Goal: Information Seeking & Learning: Learn about a topic

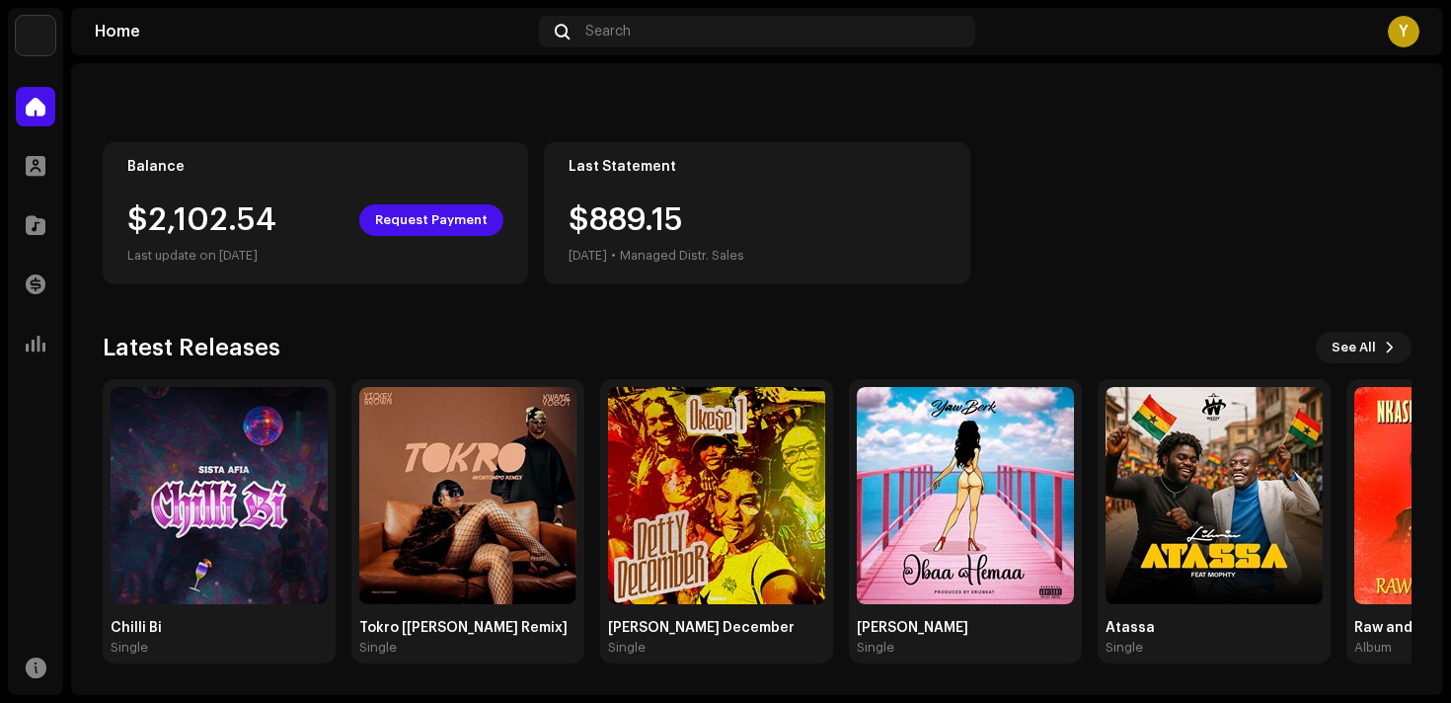
scroll to position [148, 0]
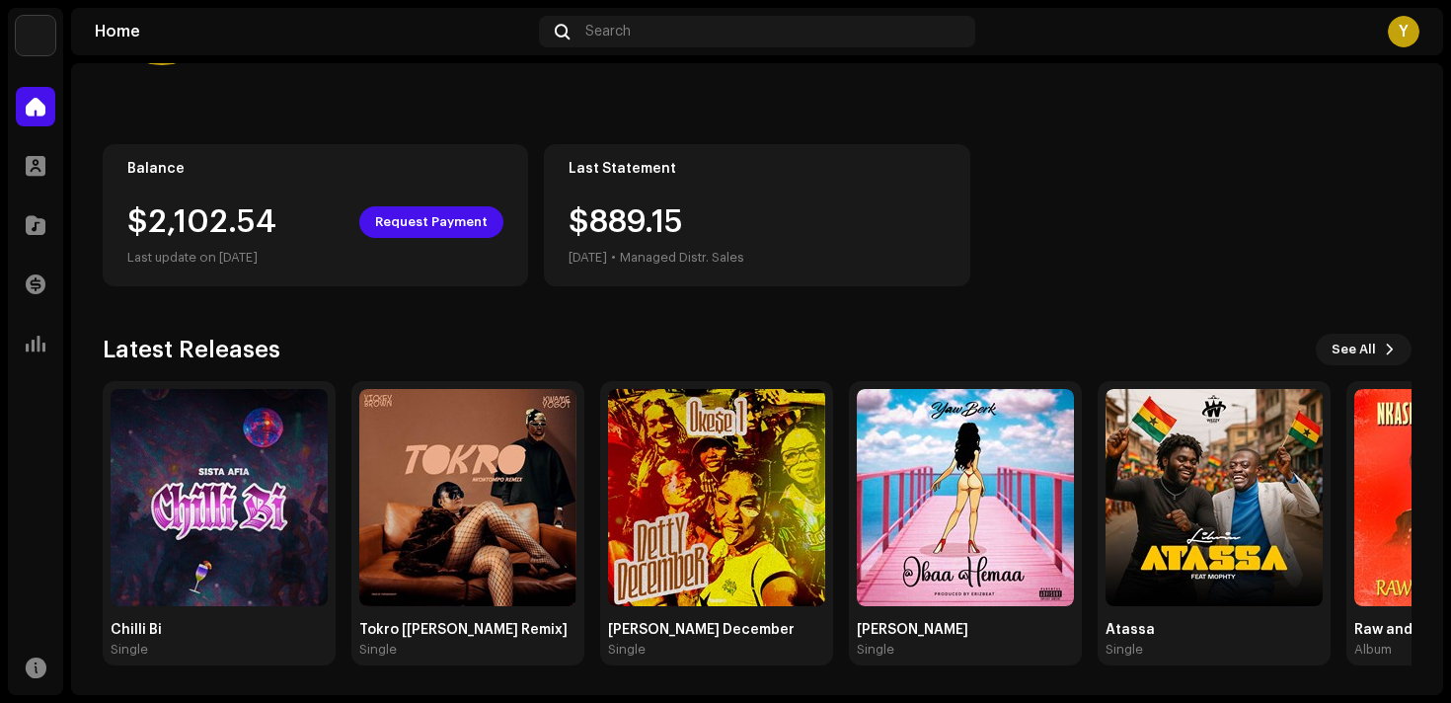
click at [1444, 152] on div "Yve Digital Home Profile Catalog Transactions Analytics Resources Home Search Y…" at bounding box center [725, 351] width 1451 height 703
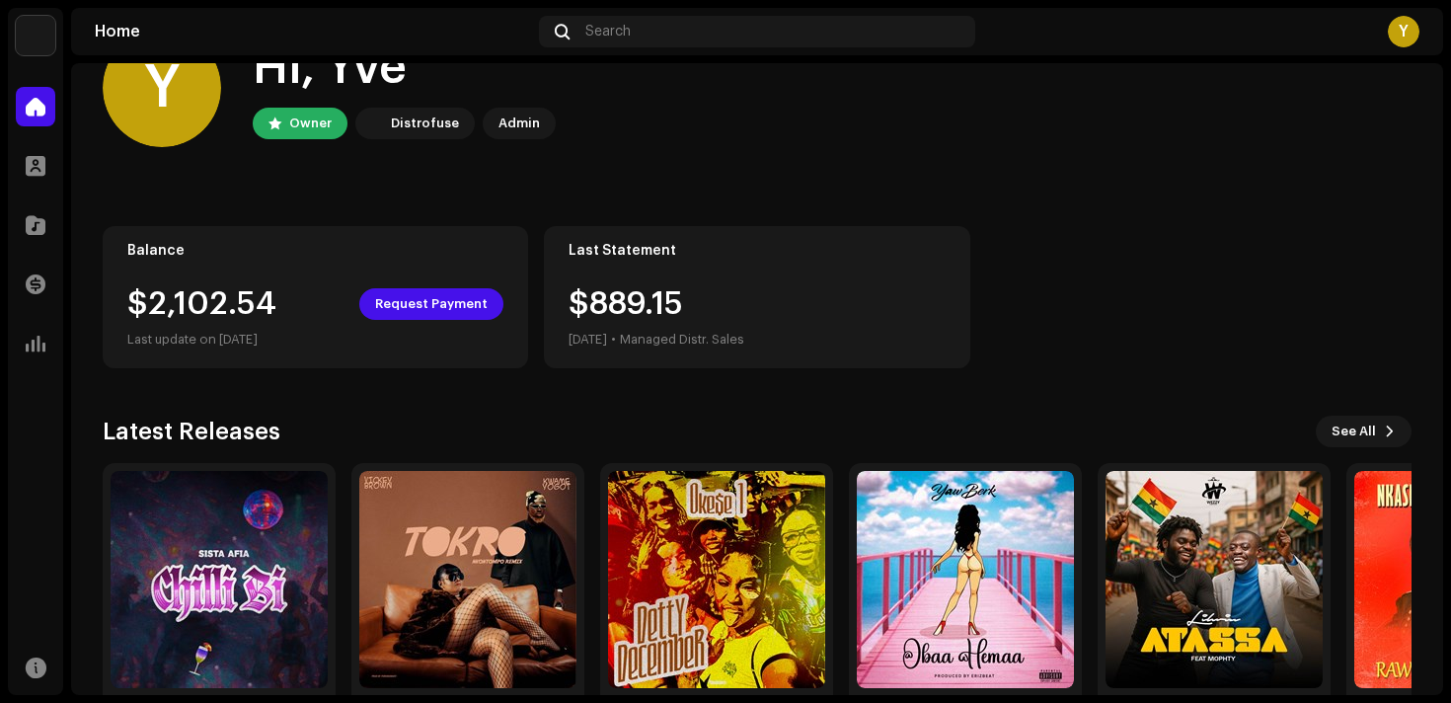
scroll to position [0, 0]
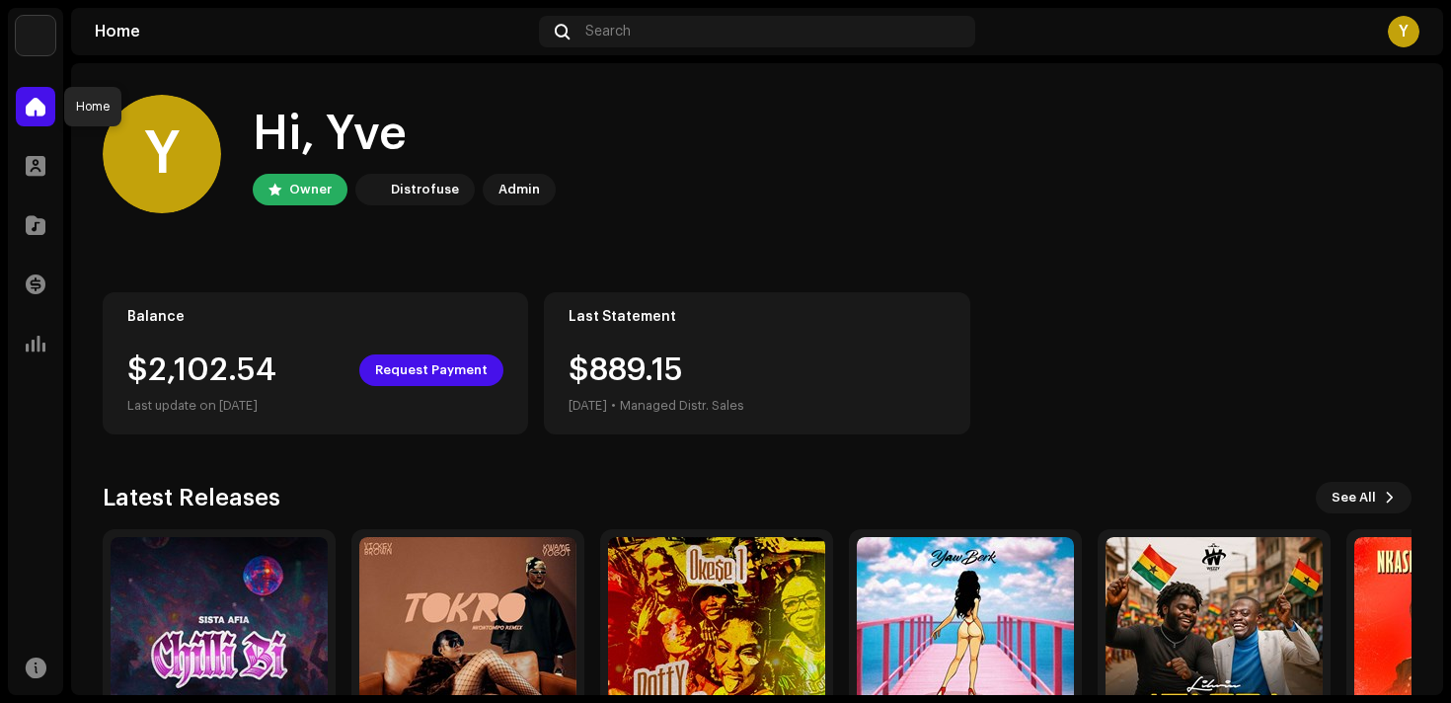
click at [27, 101] on span at bounding box center [36, 107] width 20 height 16
click at [52, 77] on div "Yve Digital Home Profile Catalog Transactions Analytics Resources" at bounding box center [35, 351] width 55 height 687
click at [71, 164] on div "Y Hi, Yve Owner Distrofuse Admin Balance $2,102.54 Request Payment Last update …" at bounding box center [757, 454] width 1372 height 782
click at [39, 158] on span at bounding box center [36, 166] width 20 height 16
click at [35, 343] on span at bounding box center [36, 344] width 20 height 16
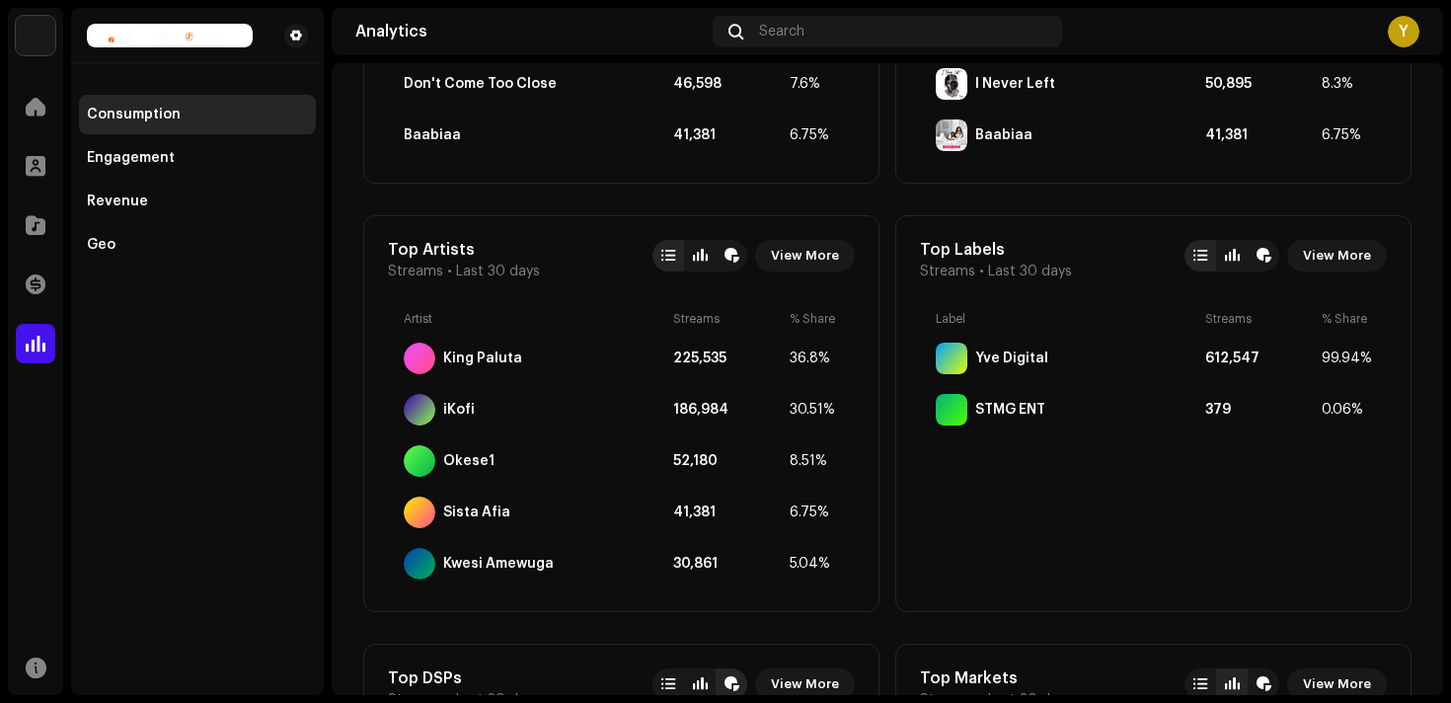
scroll to position [1016, 0]
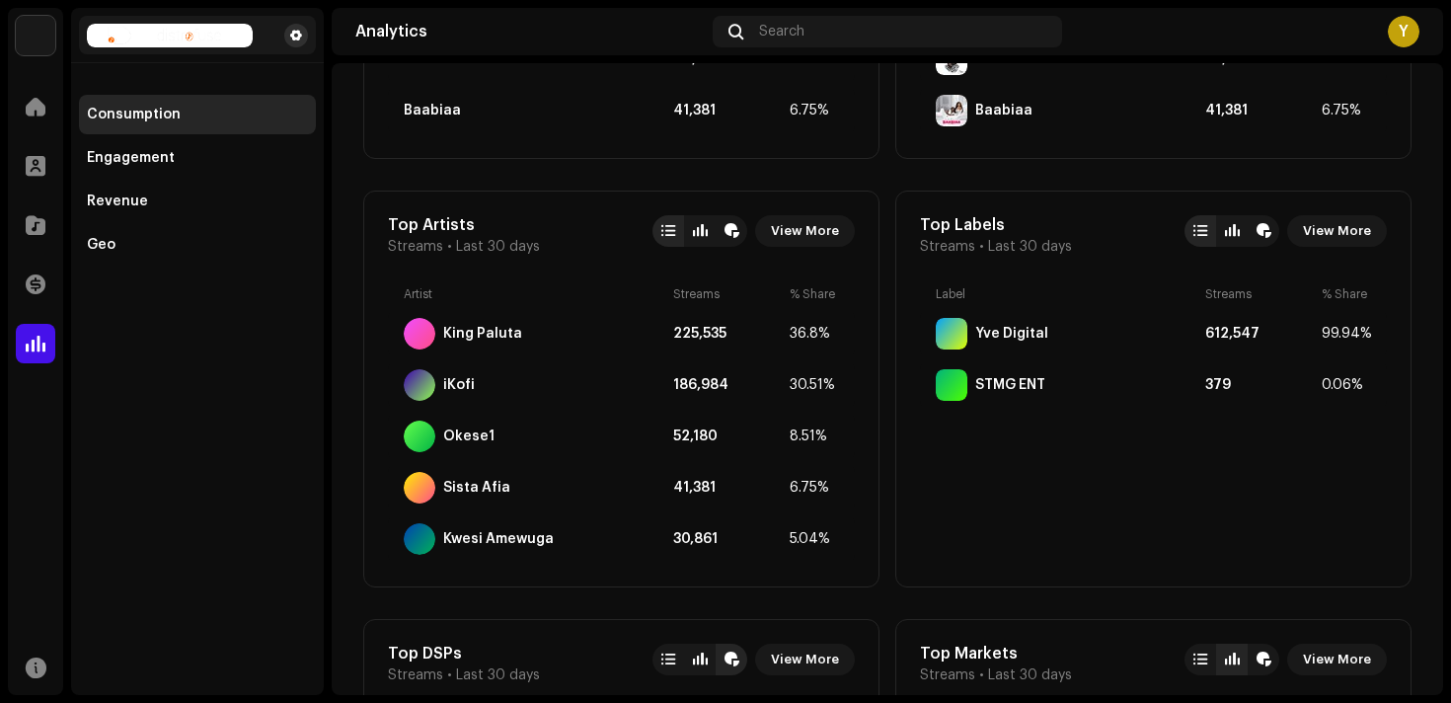
click at [296, 36] on span at bounding box center [296, 36] width 12 height 16
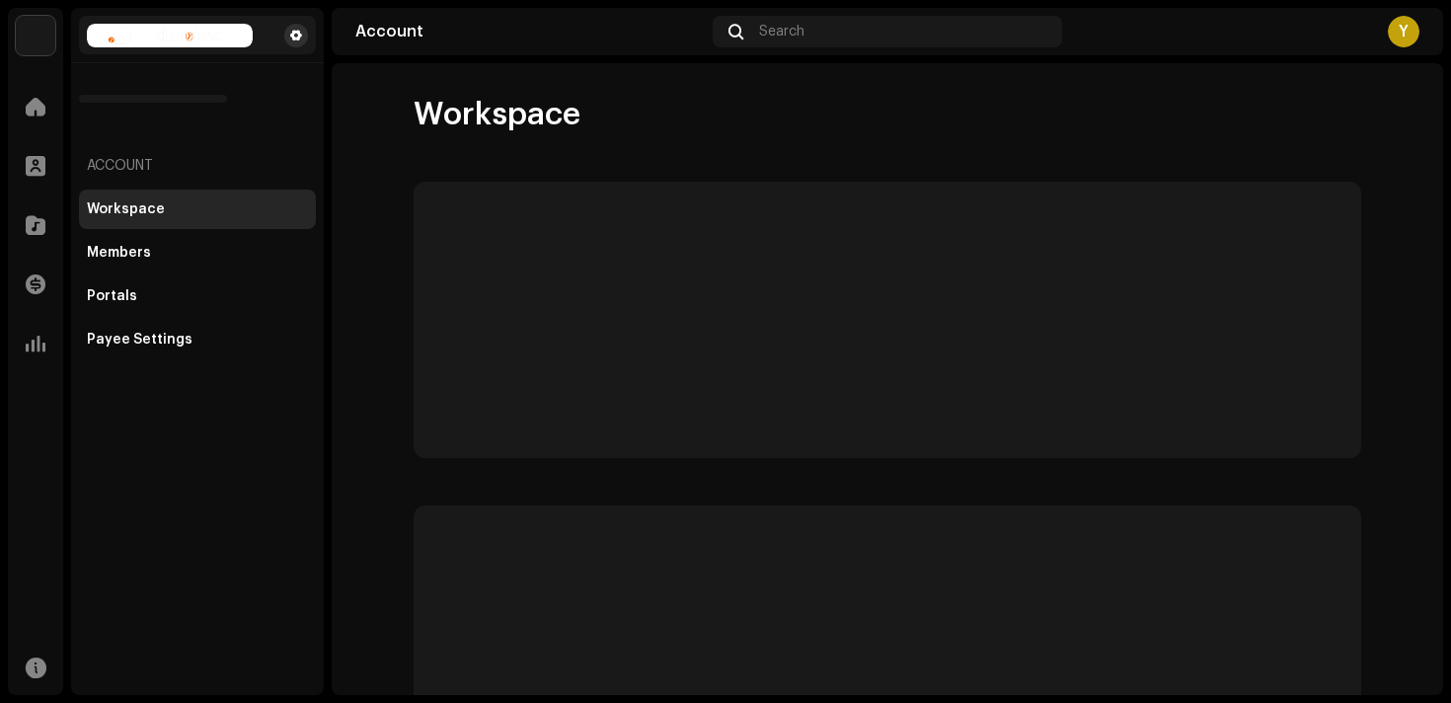
click at [296, 36] on span at bounding box center [296, 36] width 12 height 16
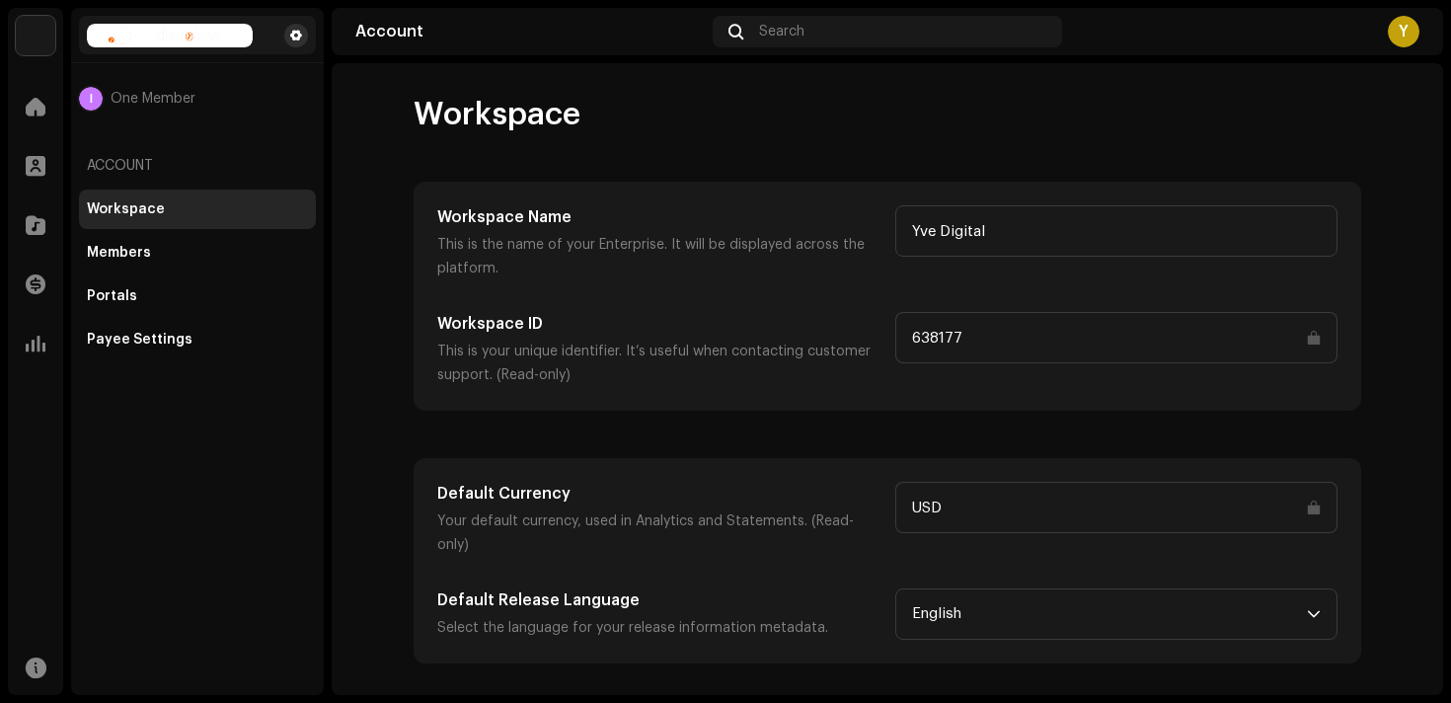
click at [296, 36] on span at bounding box center [296, 36] width 12 height 16
click at [216, 39] on img at bounding box center [170, 36] width 166 height 24
click at [190, 39] on img at bounding box center [170, 36] width 166 height 24
click at [117, 37] on img at bounding box center [170, 36] width 166 height 24
click at [45, 37] on img at bounding box center [35, 35] width 39 height 39
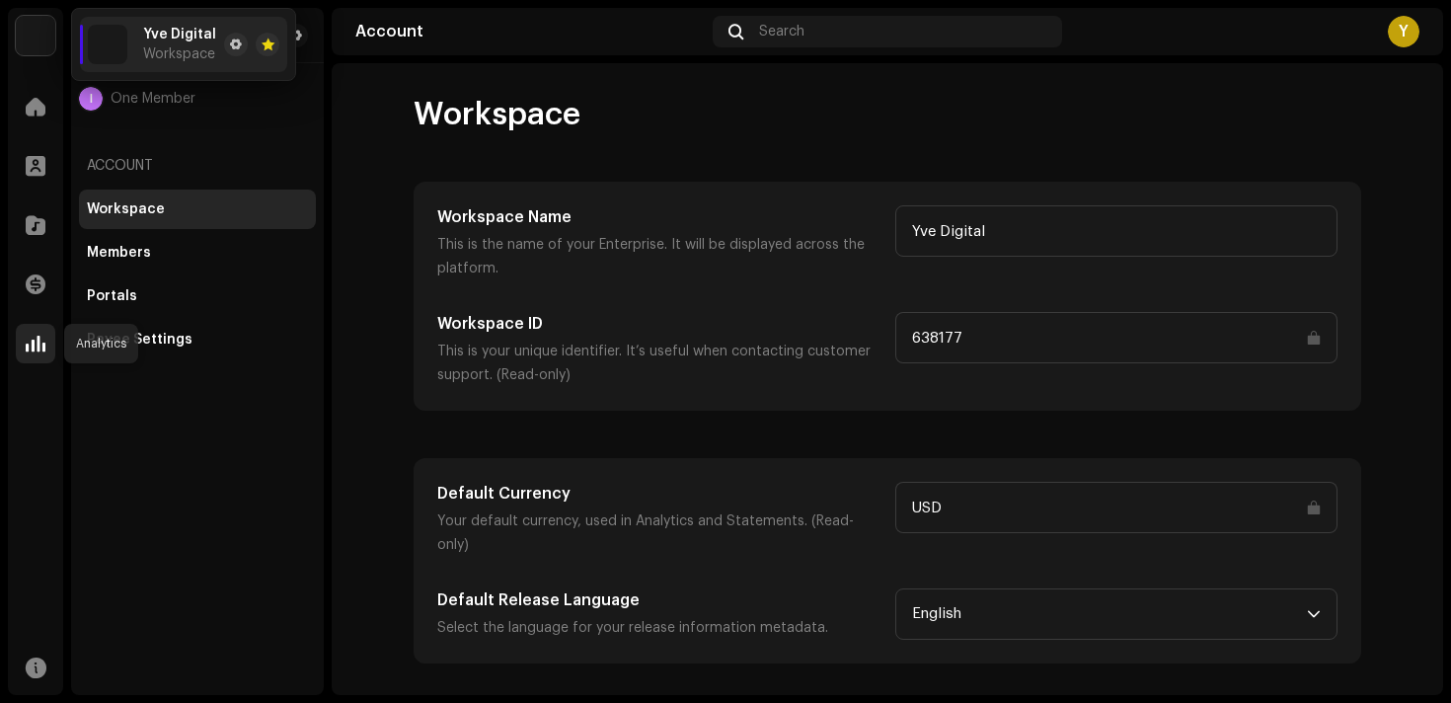
click at [24, 337] on div at bounding box center [35, 343] width 39 height 39
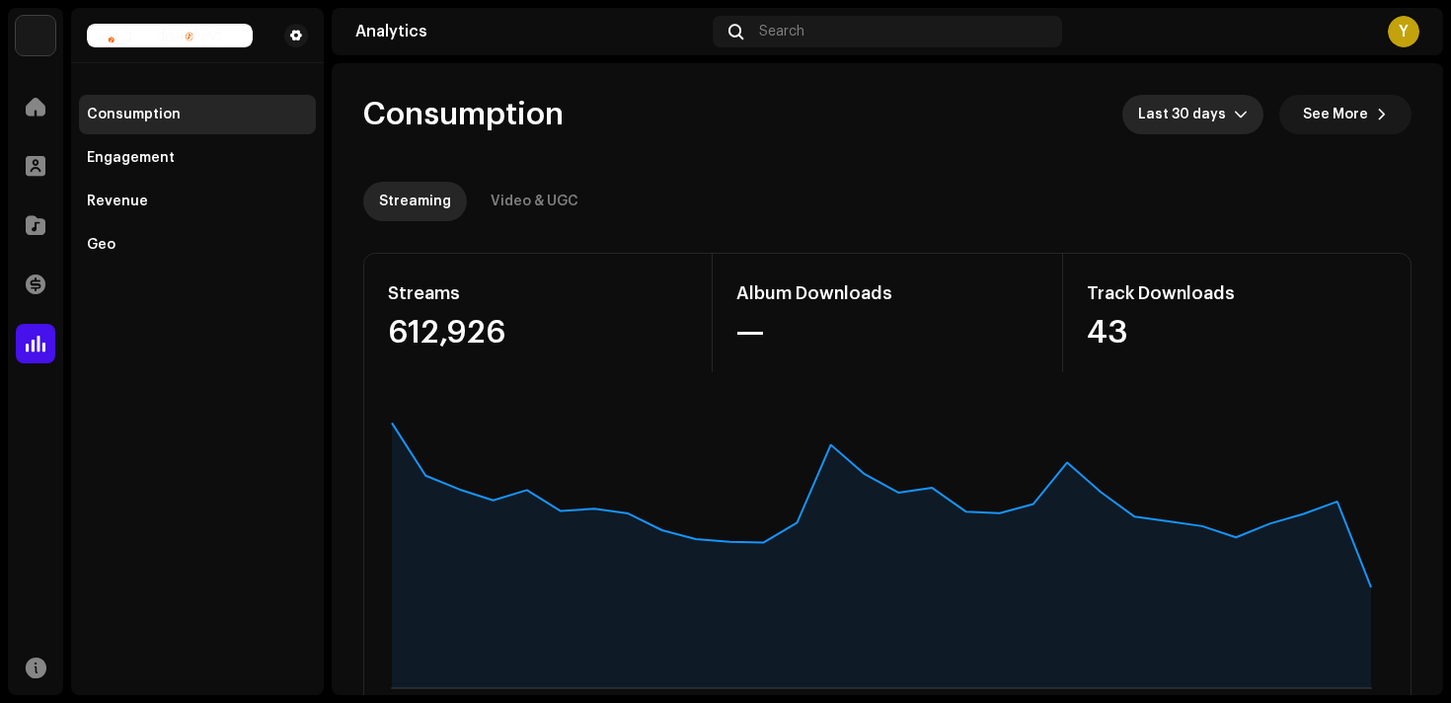
click at [1238, 118] on icon "dropdown trigger" at bounding box center [1241, 115] width 14 height 14
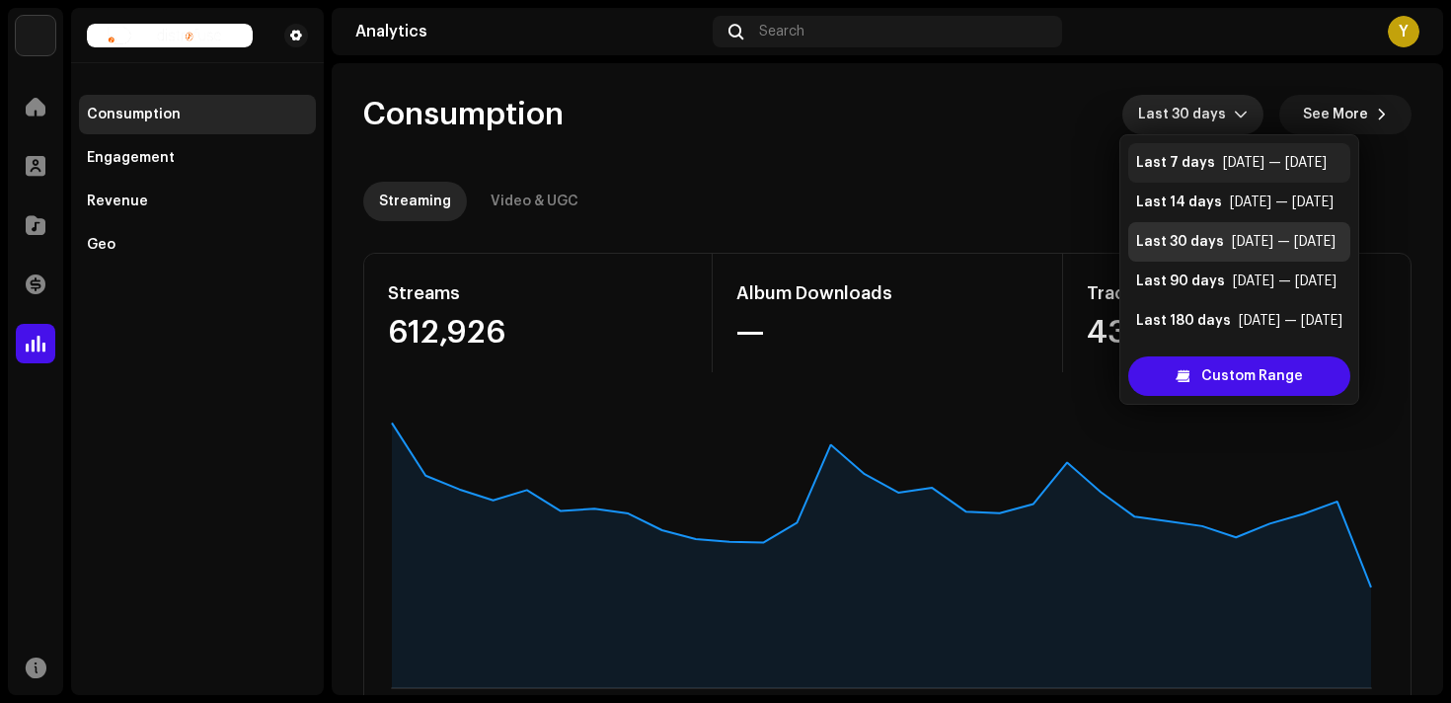
click at [1222, 176] on li "Last 7 days [DATE] — [DATE]" at bounding box center [1239, 162] width 222 height 39
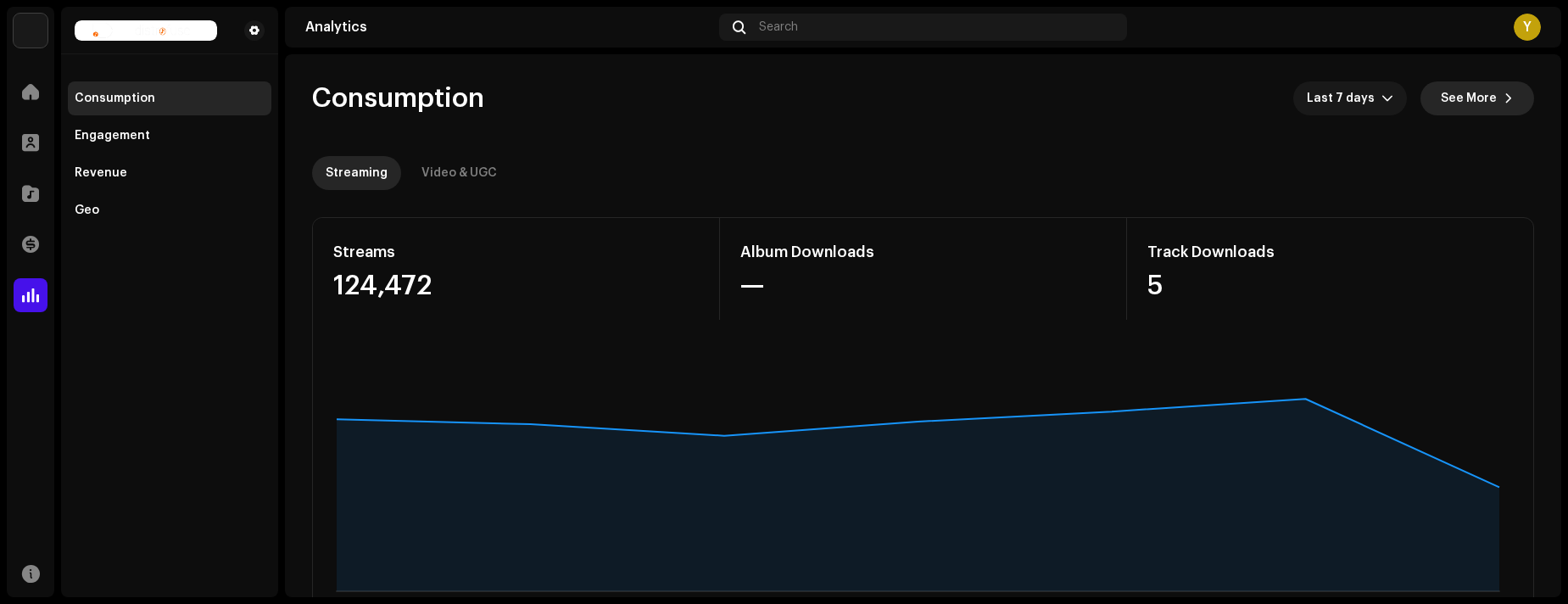
click at [1246, 88] on span "See More" at bounding box center [1468, 98] width 56 height 34
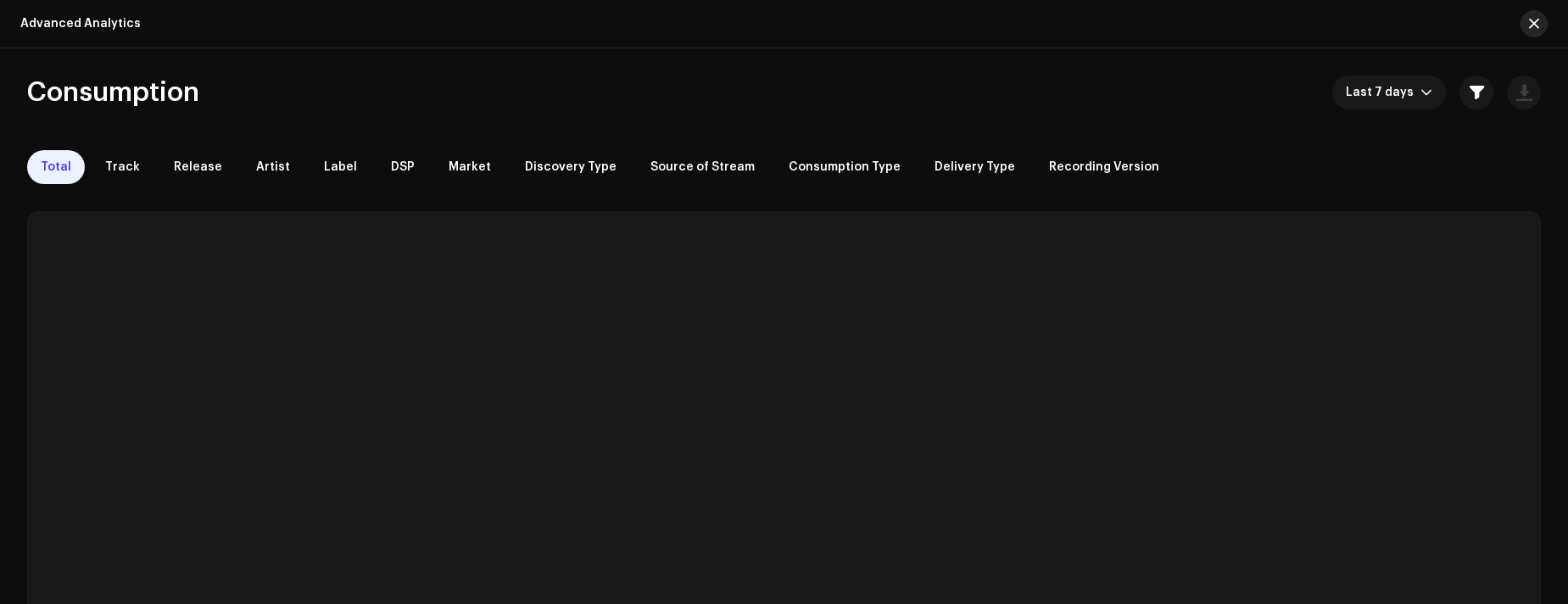
click at [1246, 26] on span "button" at bounding box center [1534, 24] width 10 height 14
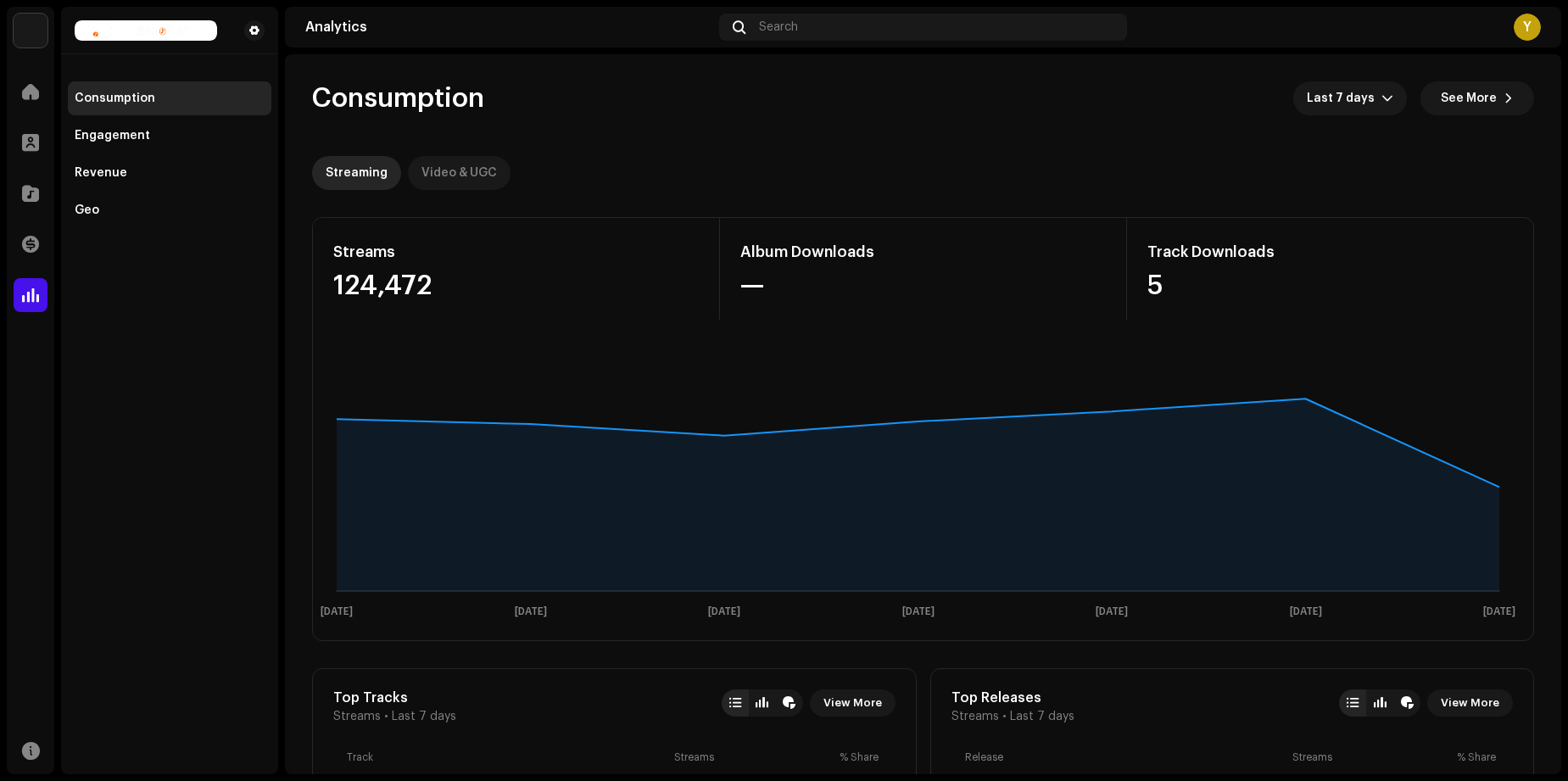
click at [468, 172] on div "Video & UGC" at bounding box center [460, 173] width 76 height 34
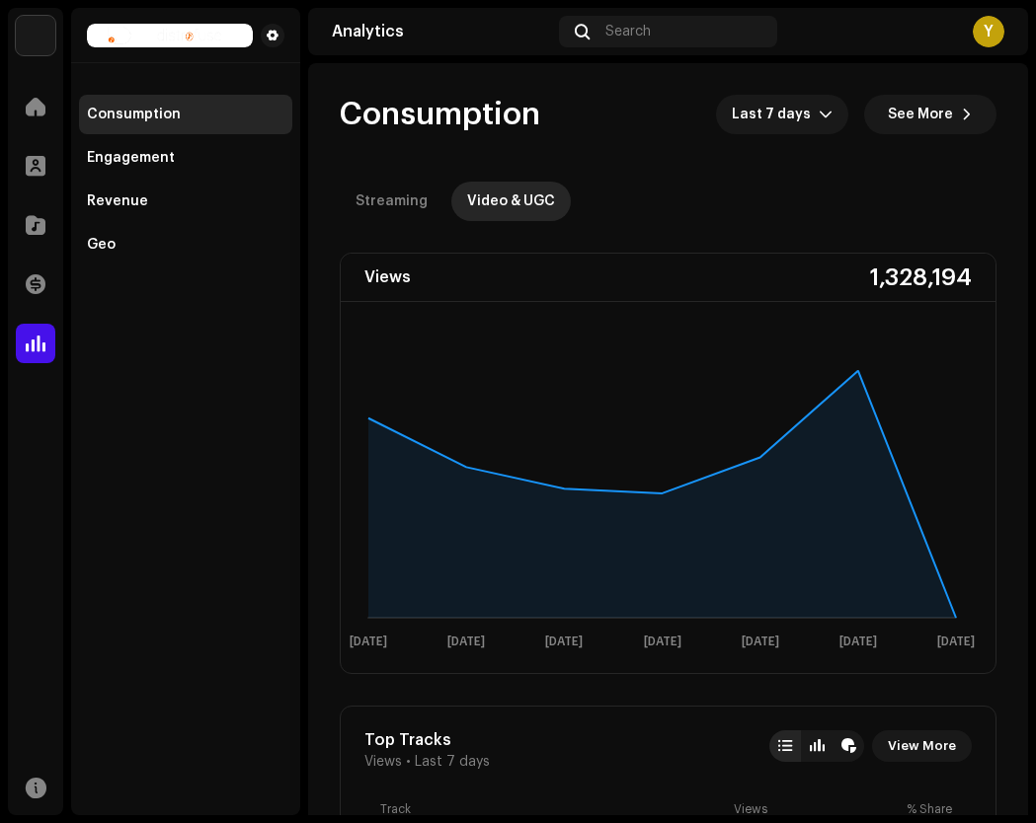
click at [39, 281] on span at bounding box center [36, 284] width 20 height 16
click at [42, 290] on span at bounding box center [36, 284] width 20 height 16
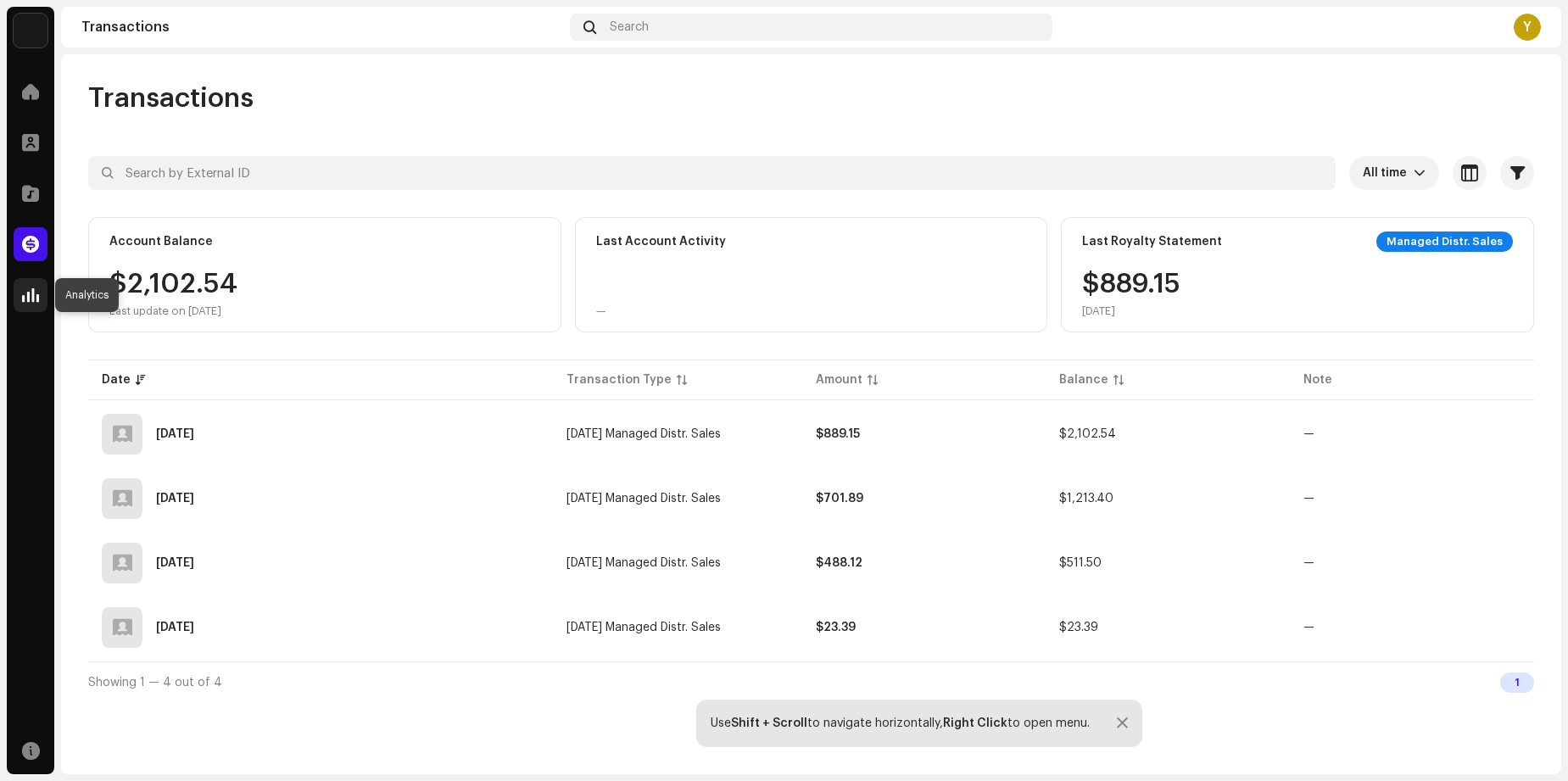
click at [27, 293] on span at bounding box center [31, 296] width 17 height 14
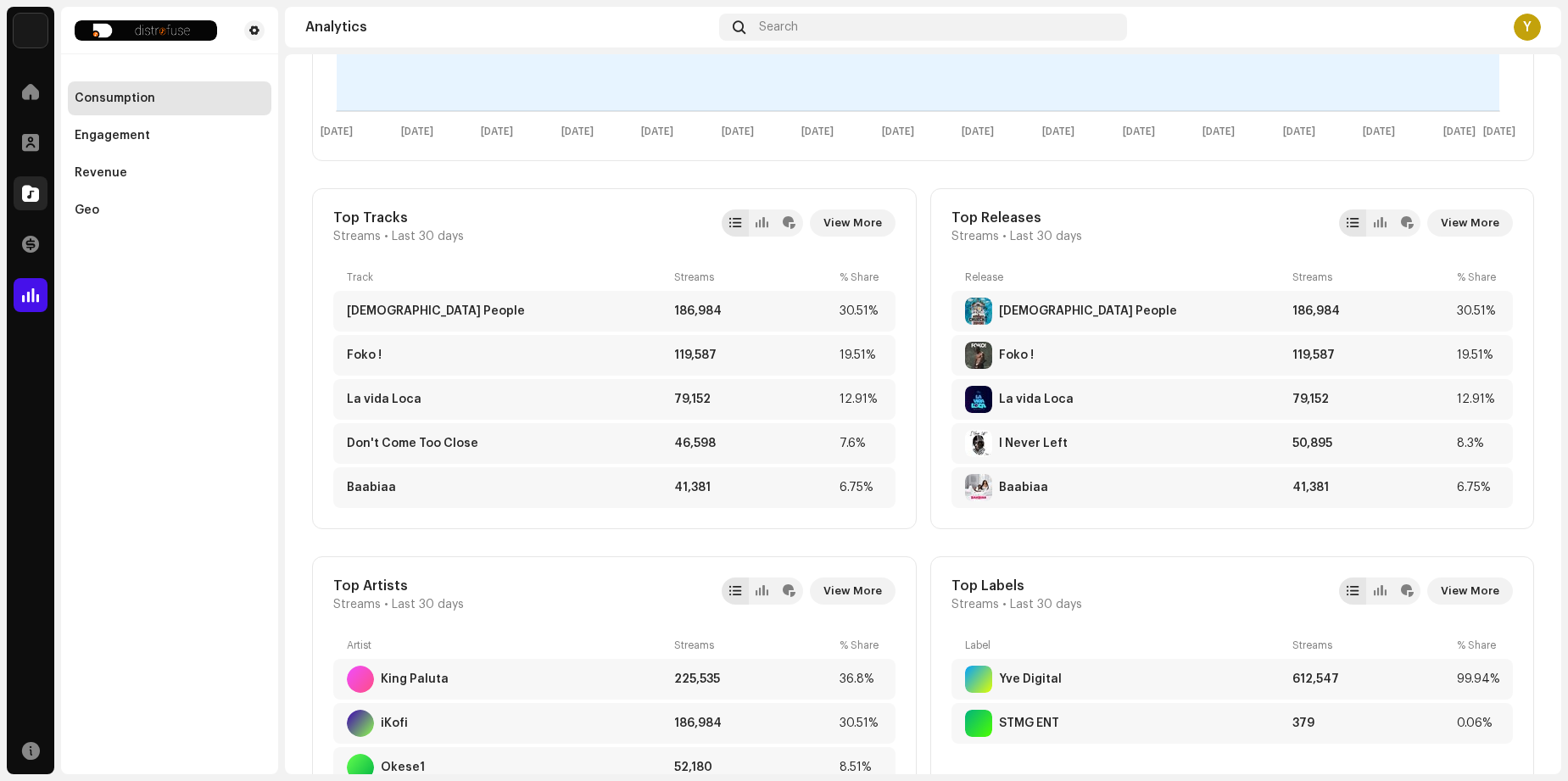
scroll to position [480, 0]
click at [119, 140] on div "Engagement" at bounding box center [113, 136] width 76 height 14
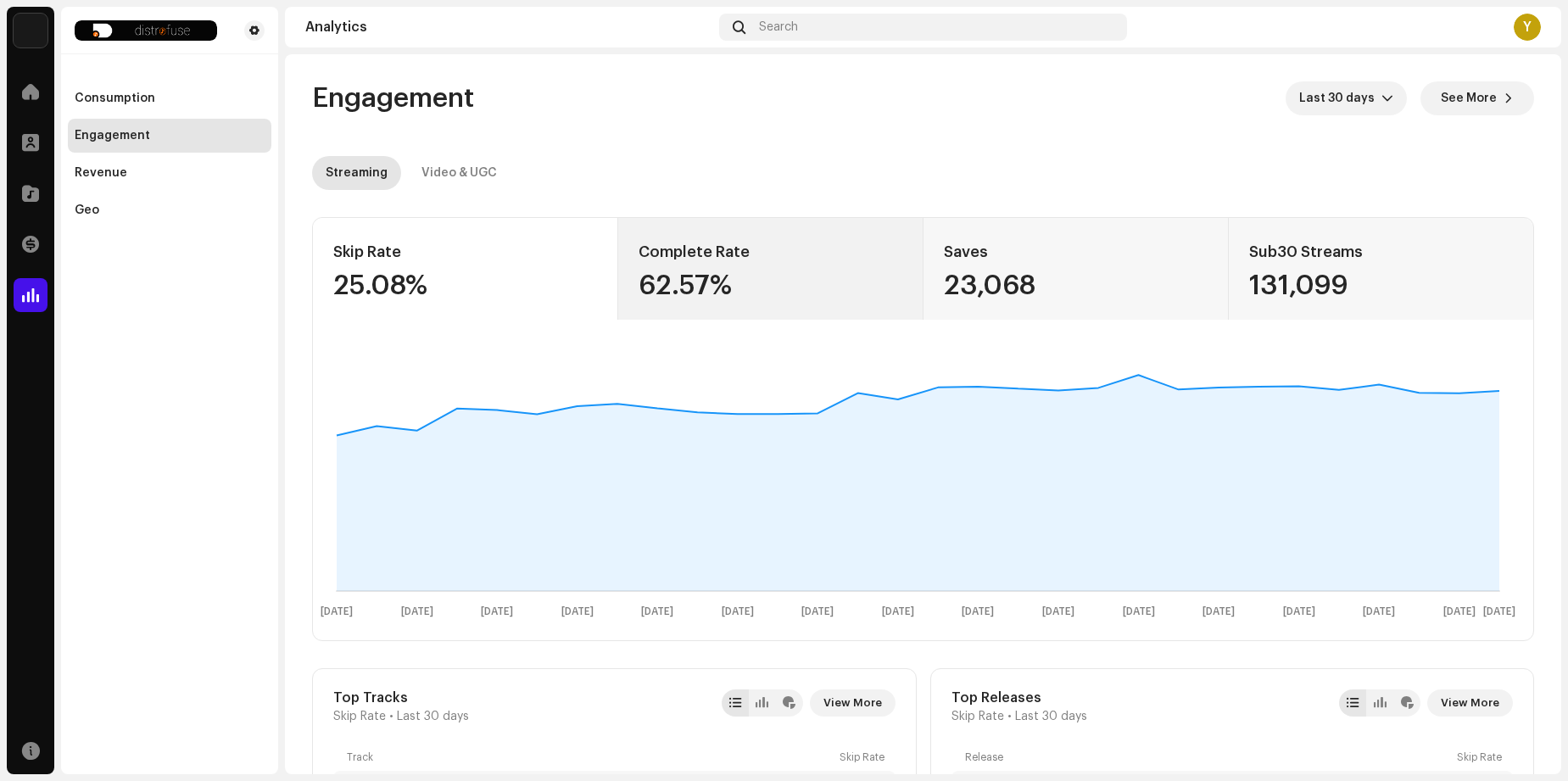
click at [727, 261] on div "Complete Rate" at bounding box center [770, 252] width 264 height 27
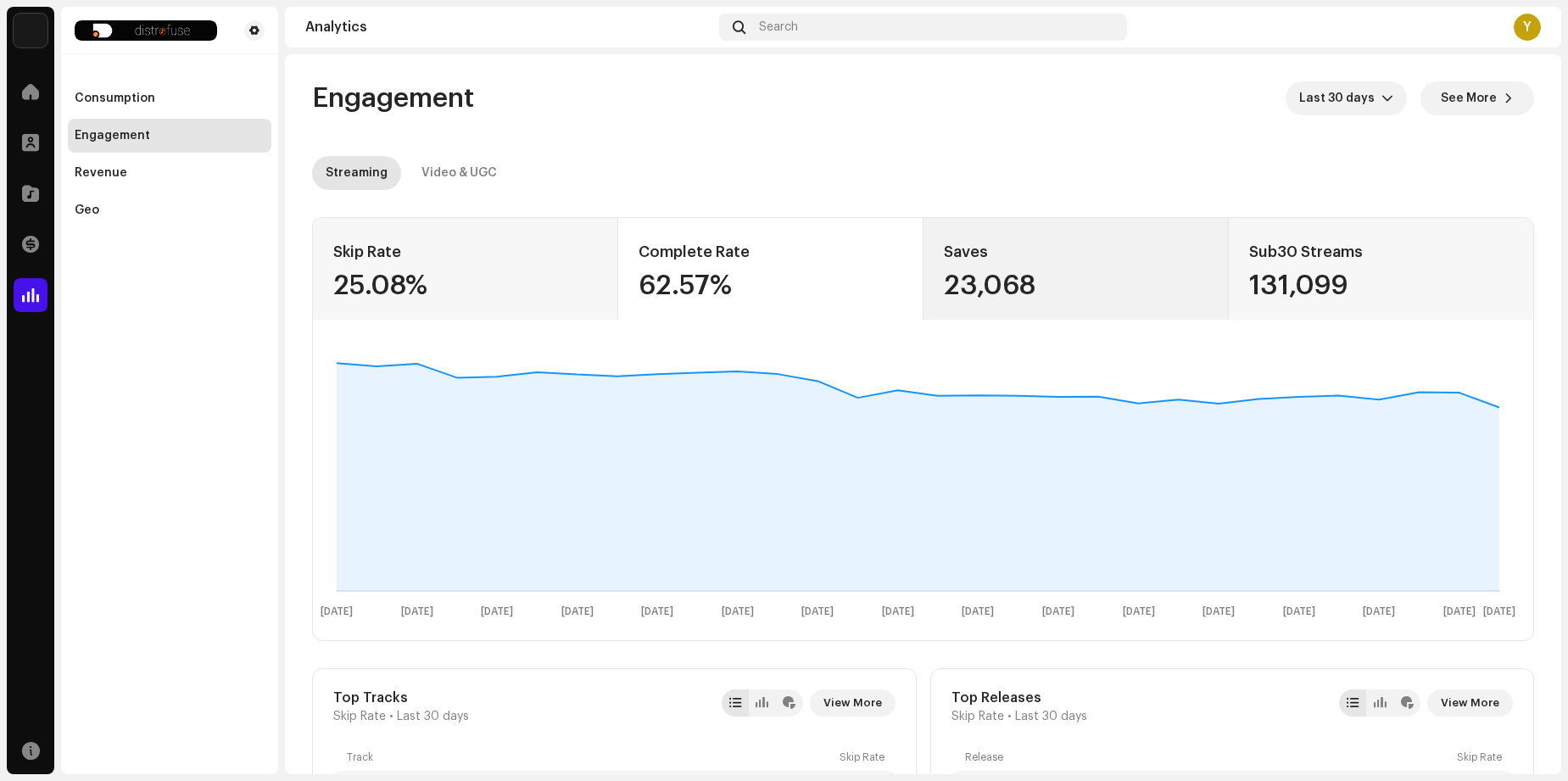
click at [971, 257] on div "Saves" at bounding box center [1077, 252] width 265 height 27
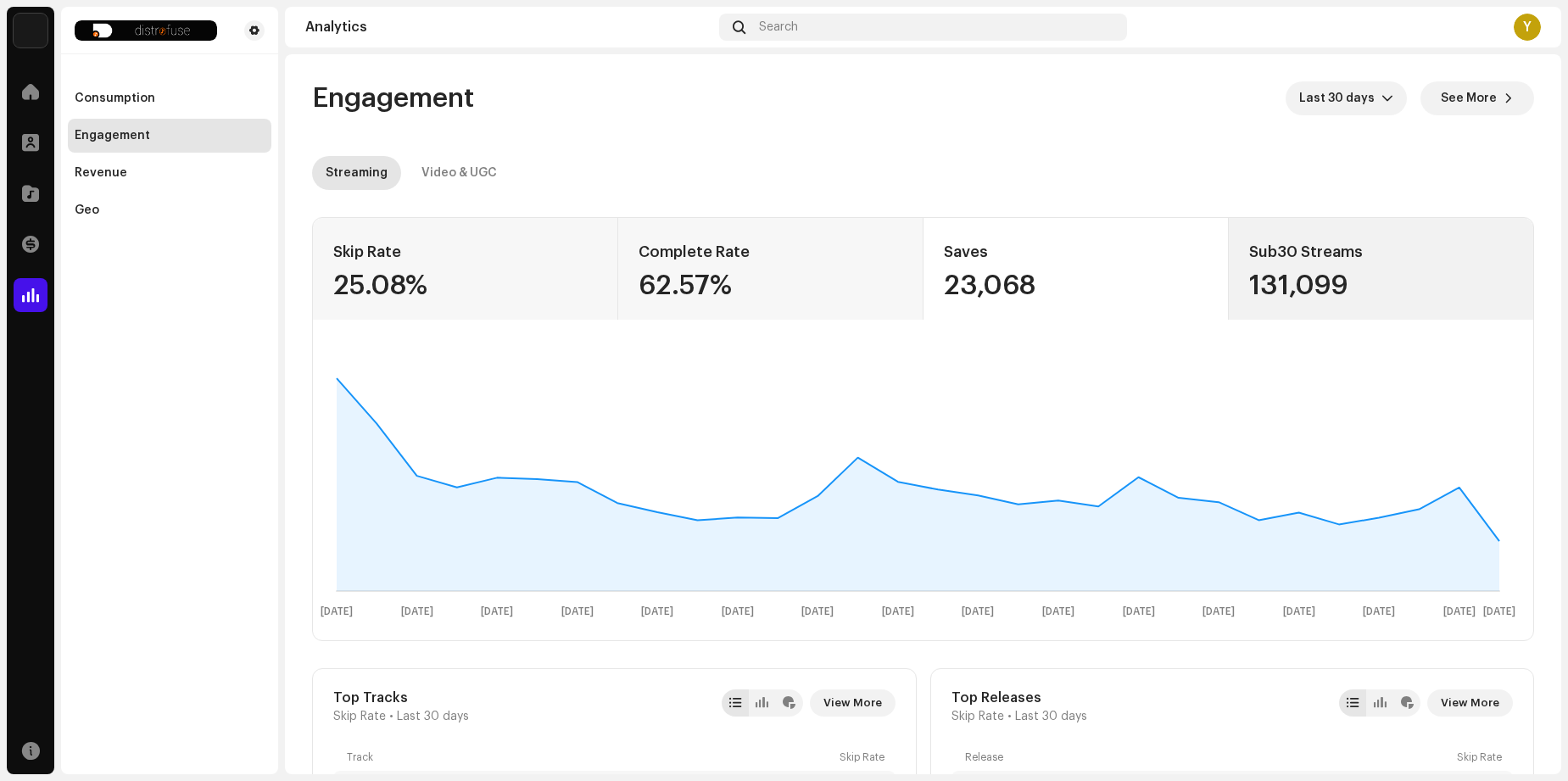
click at [1256, 253] on div "Sub30 Streams" at bounding box center [1381, 252] width 264 height 27
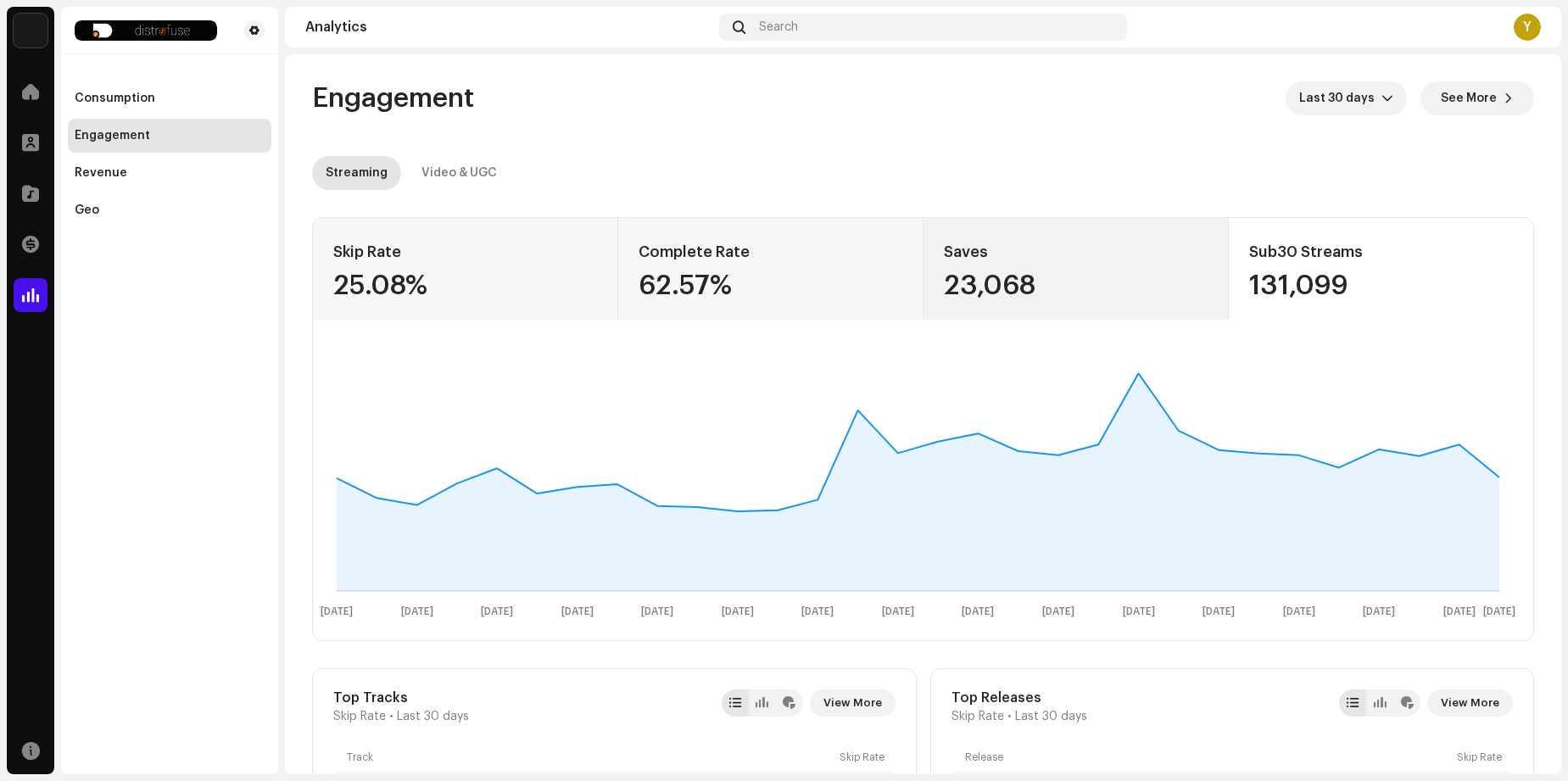
click at [999, 257] on div "Saves" at bounding box center [1077, 252] width 265 height 27
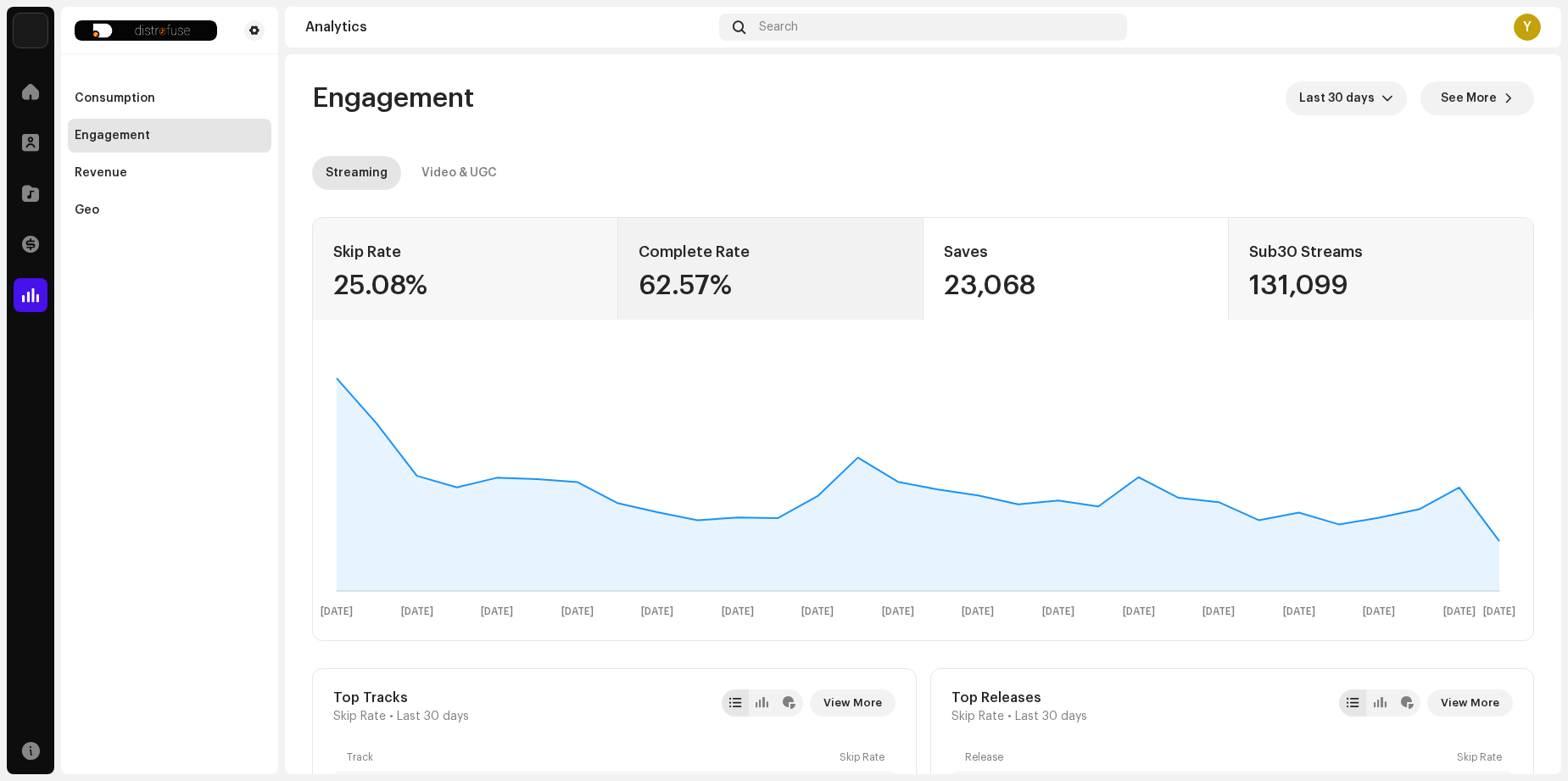
click at [774, 284] on div "62.57%" at bounding box center [770, 286] width 264 height 27
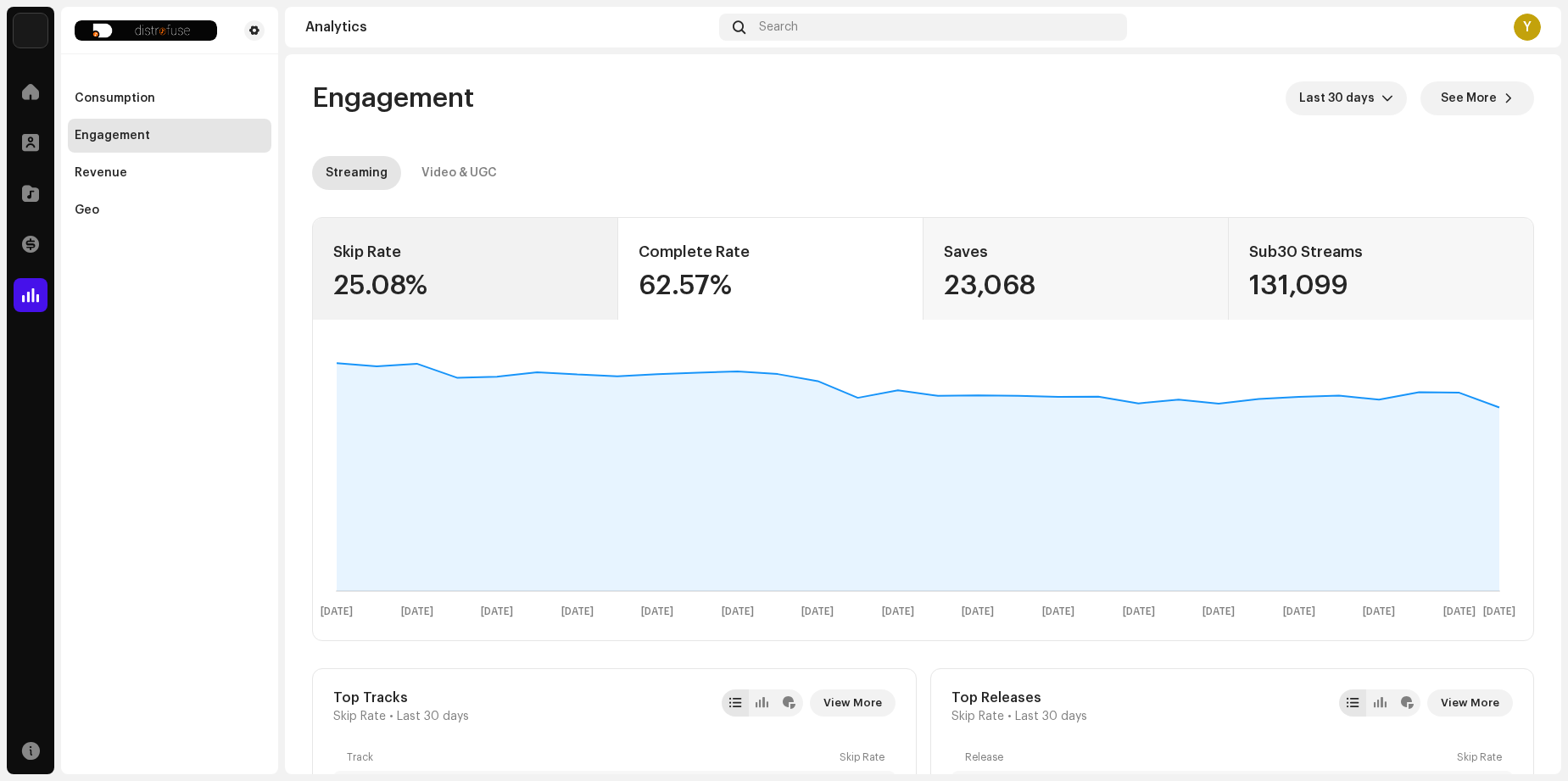
click at [540, 279] on div "25.08%" at bounding box center [465, 286] width 264 height 27
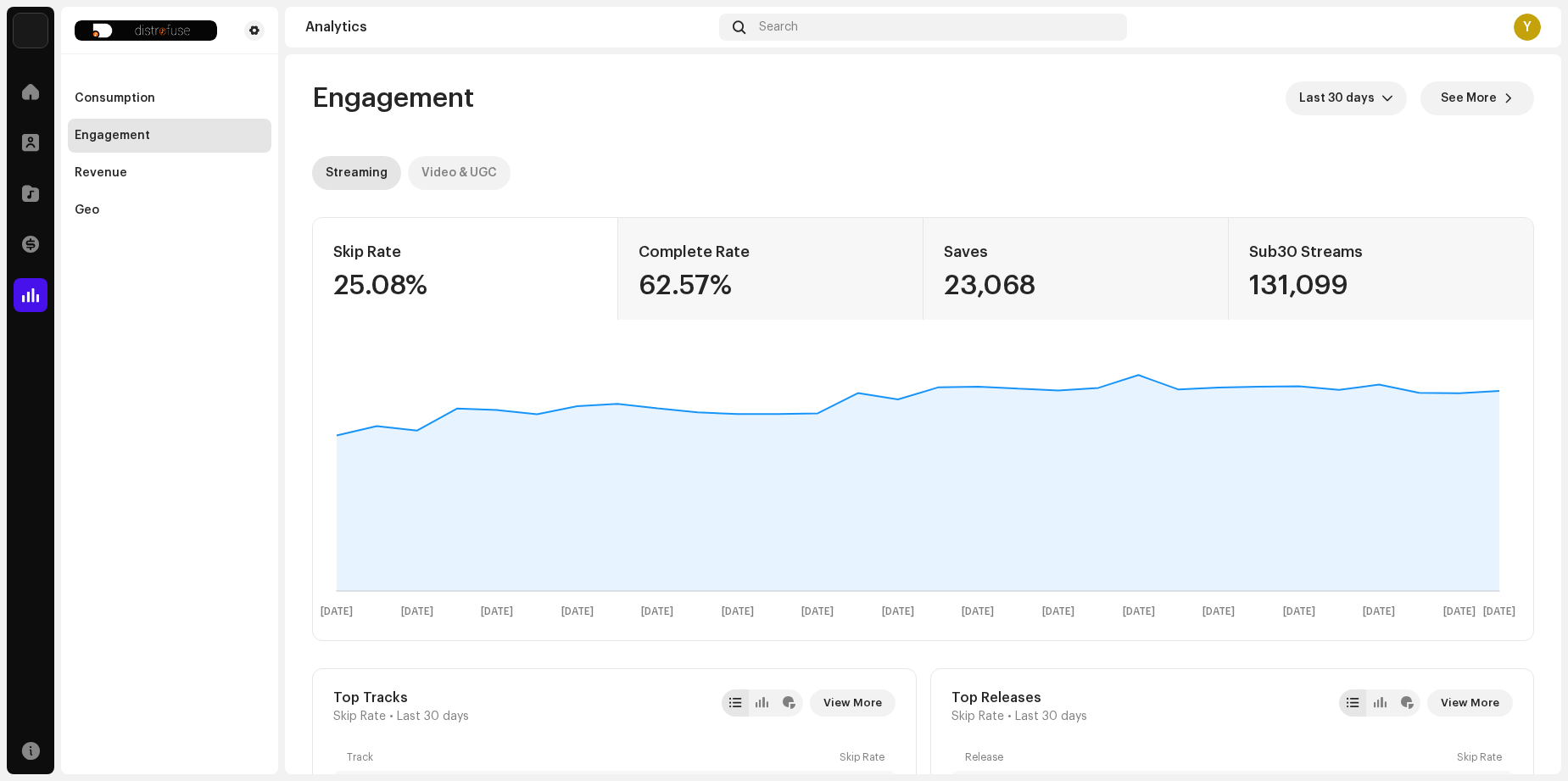
click at [429, 178] on div "Video & UGC" at bounding box center [460, 173] width 76 height 34
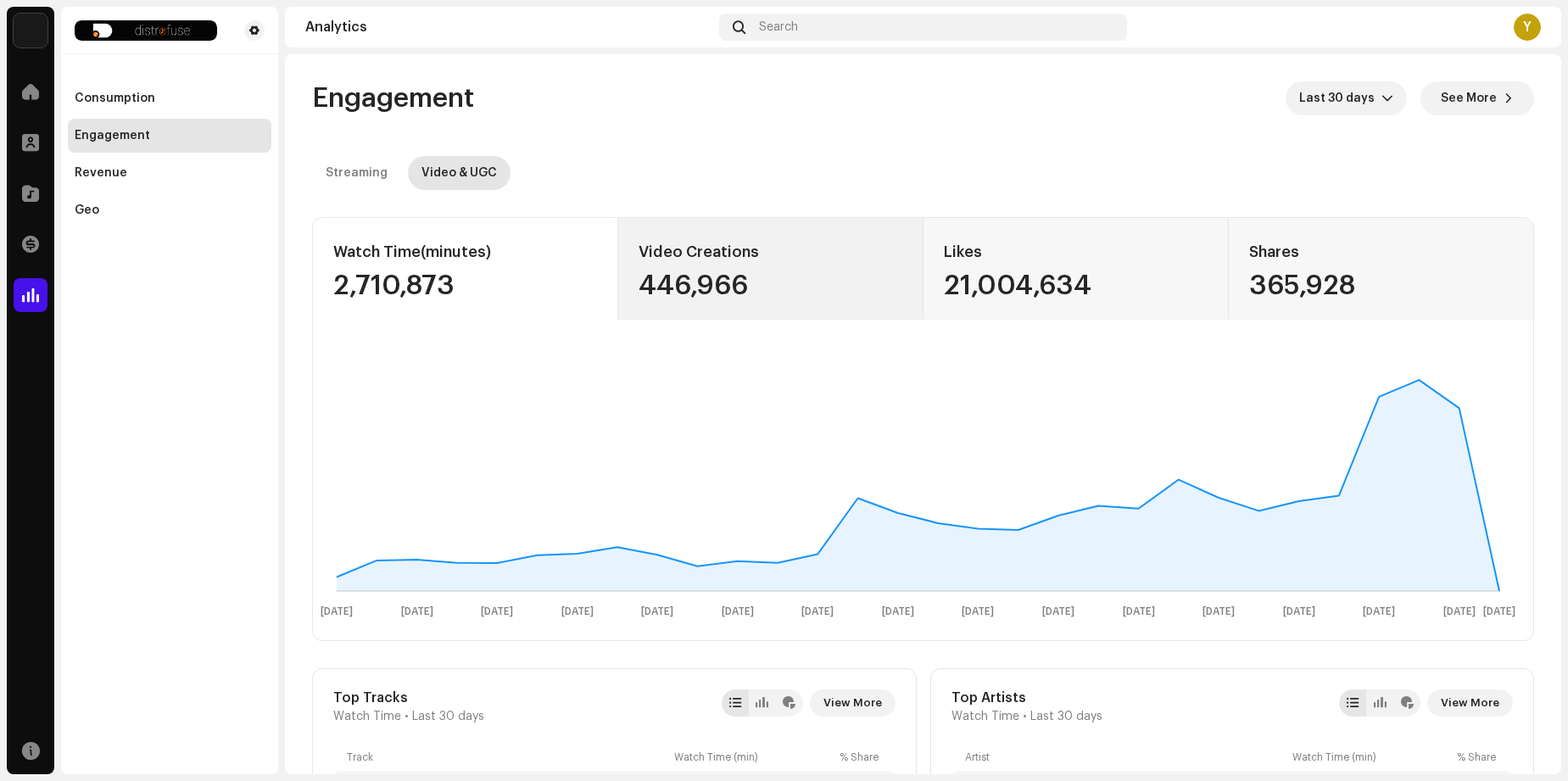
click at [706, 275] on div "446,966" at bounding box center [770, 286] width 264 height 27
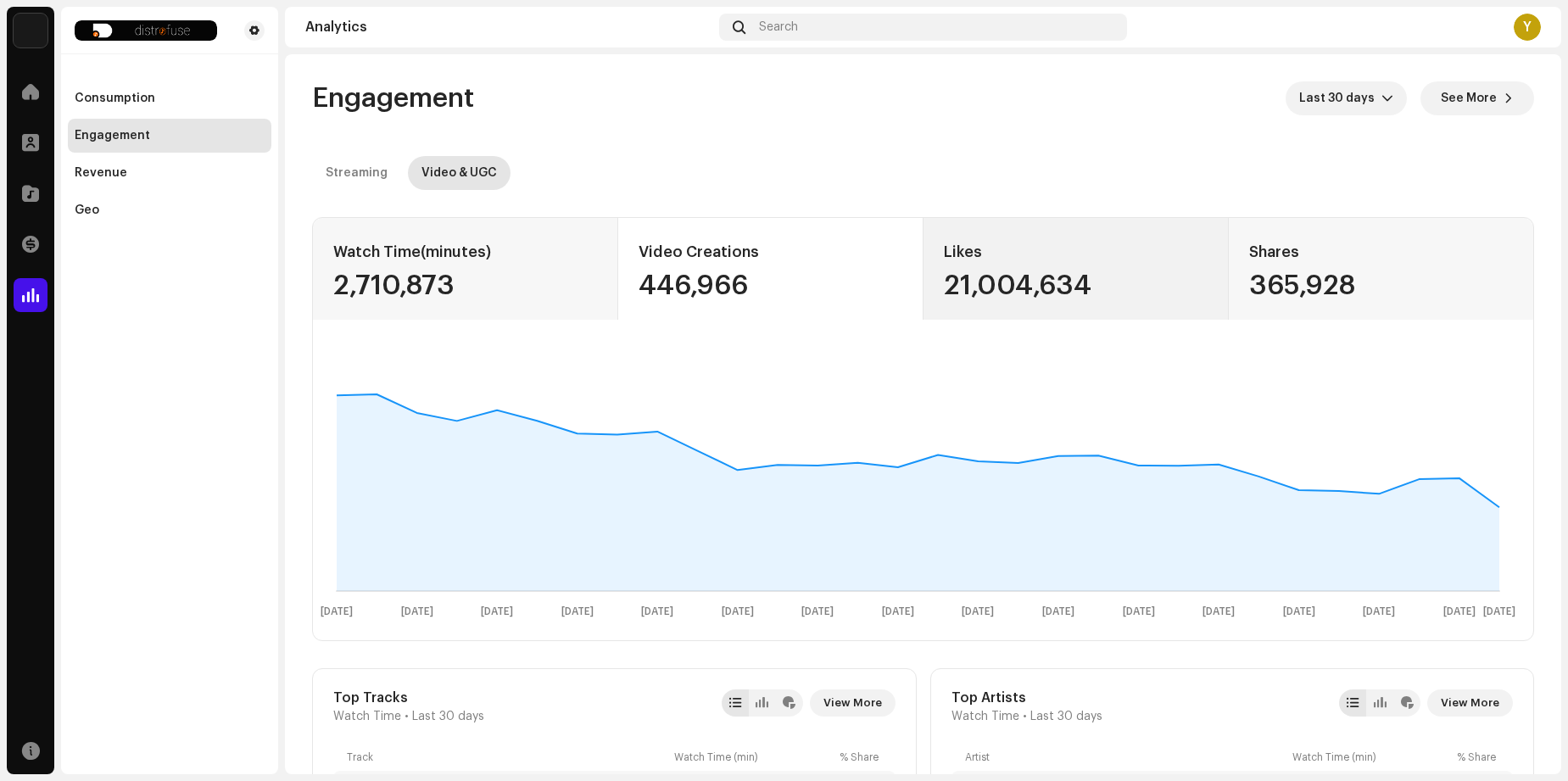
click at [953, 272] on div "21,004,634" at bounding box center [1077, 286] width 265 height 27
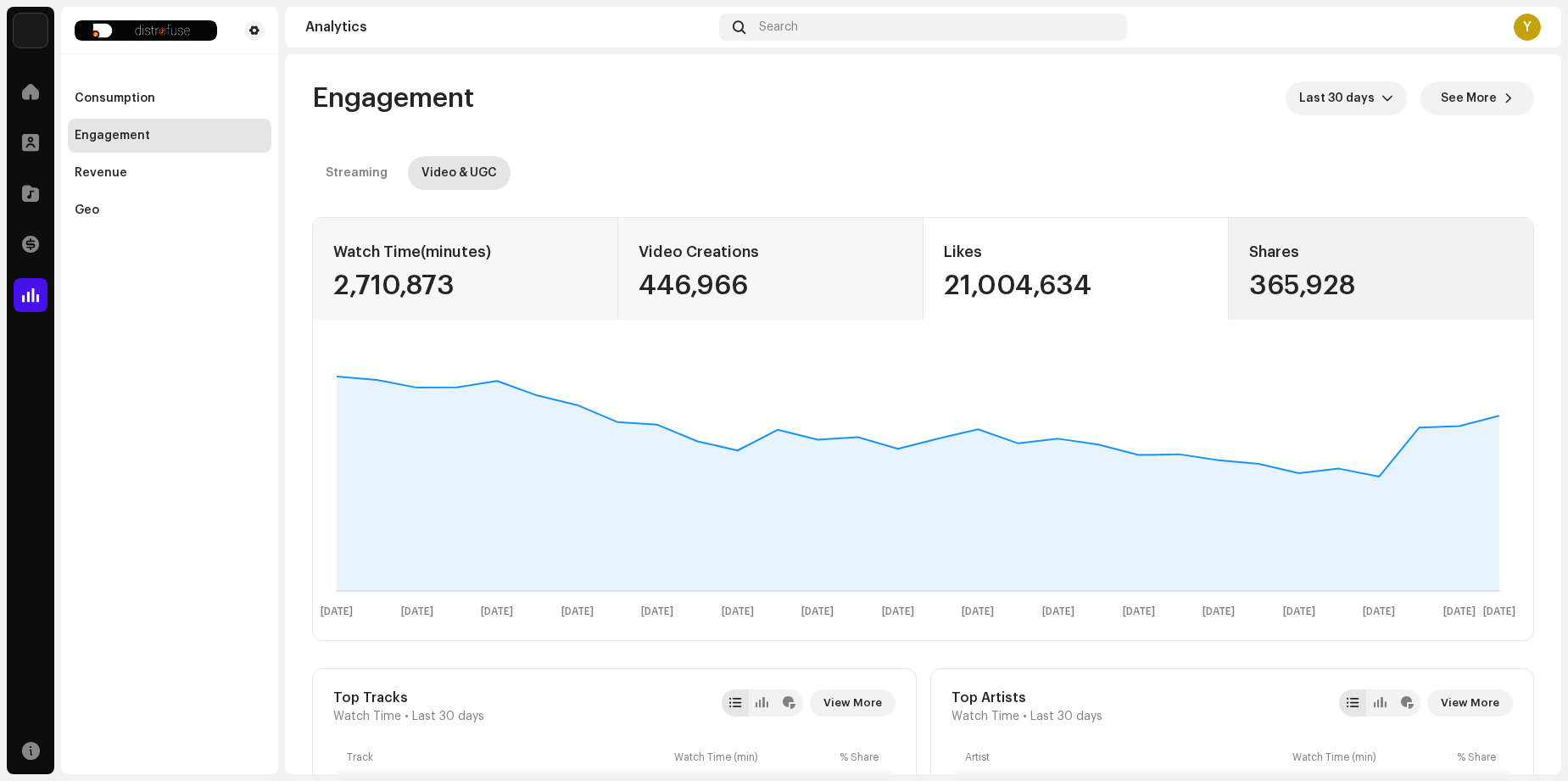
click at [1240, 277] on div "Shares 365,928" at bounding box center [1381, 269] width 305 height 101
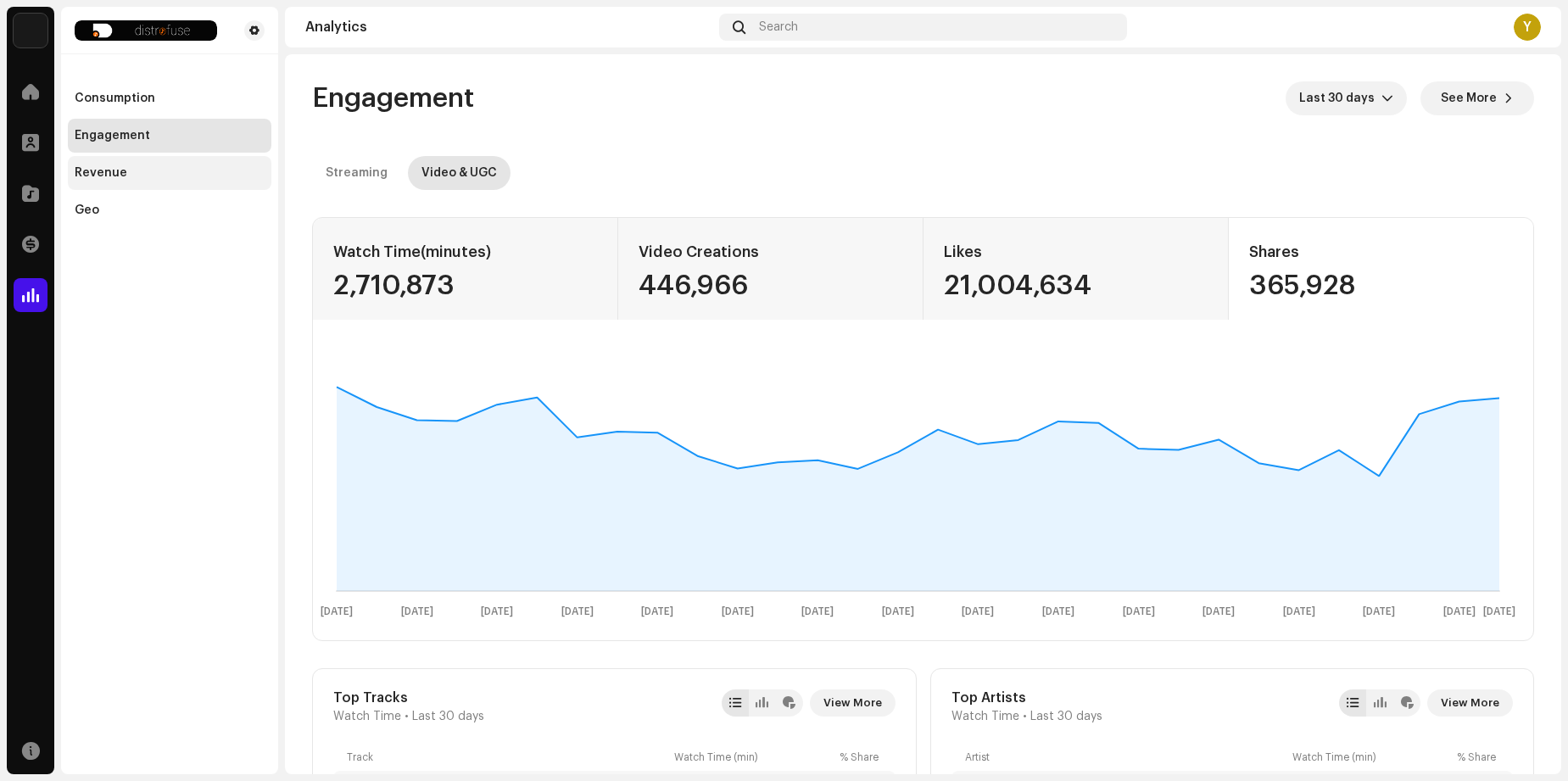
click at [113, 170] on div "Revenue" at bounding box center [101, 174] width 52 height 14
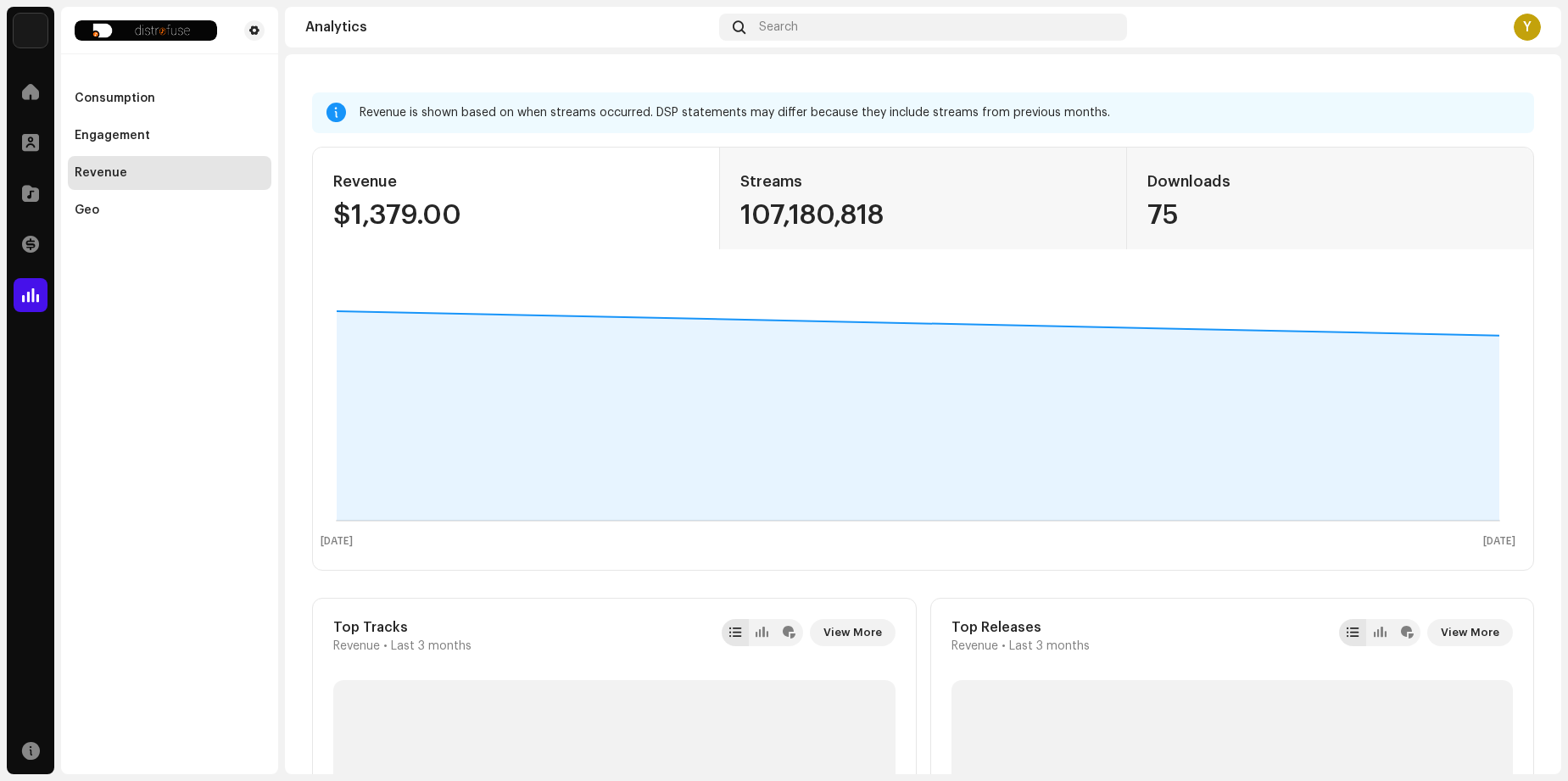
scroll to position [82, 0]
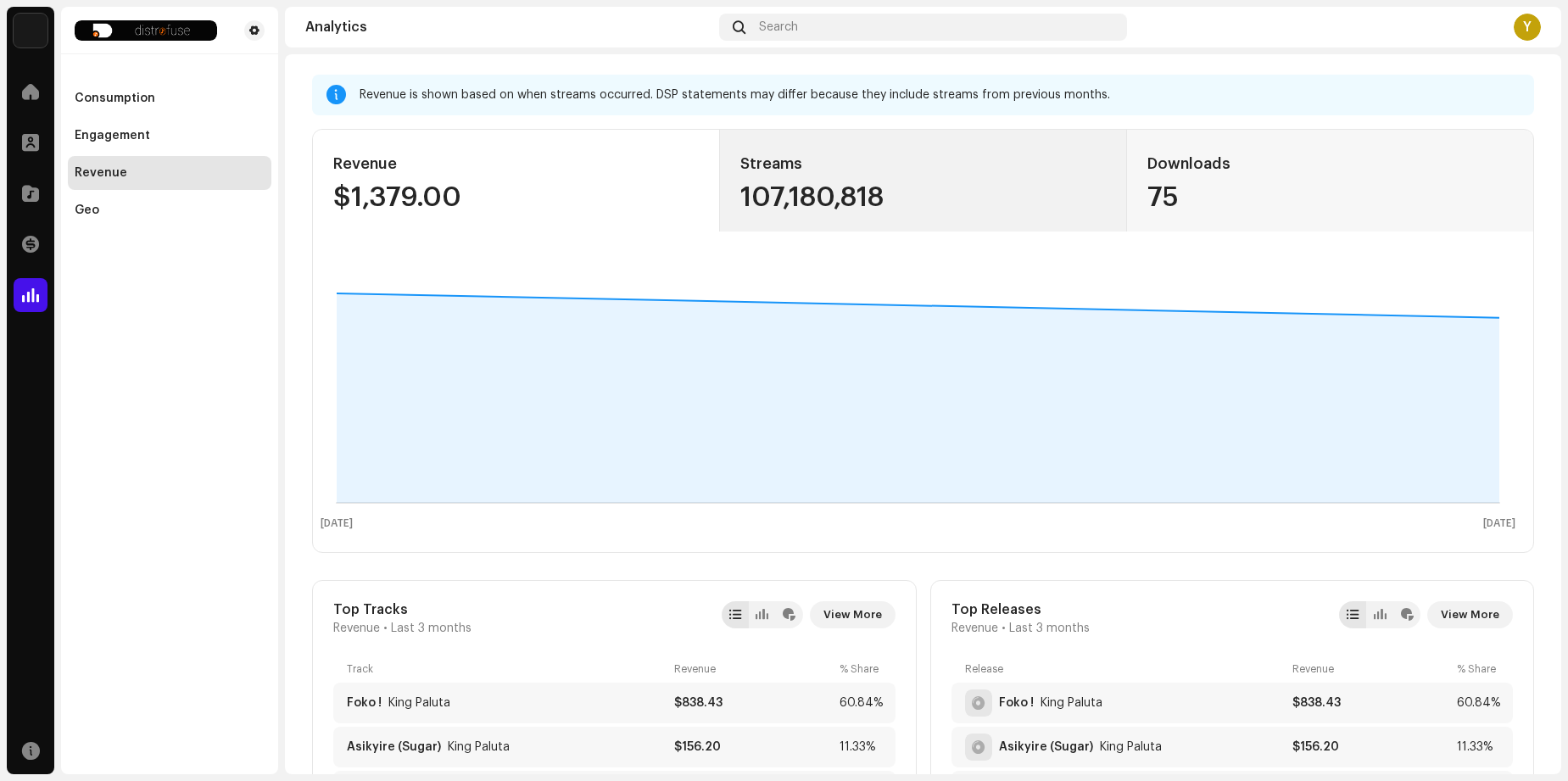
click at [830, 173] on div "Streams" at bounding box center [924, 164] width 366 height 27
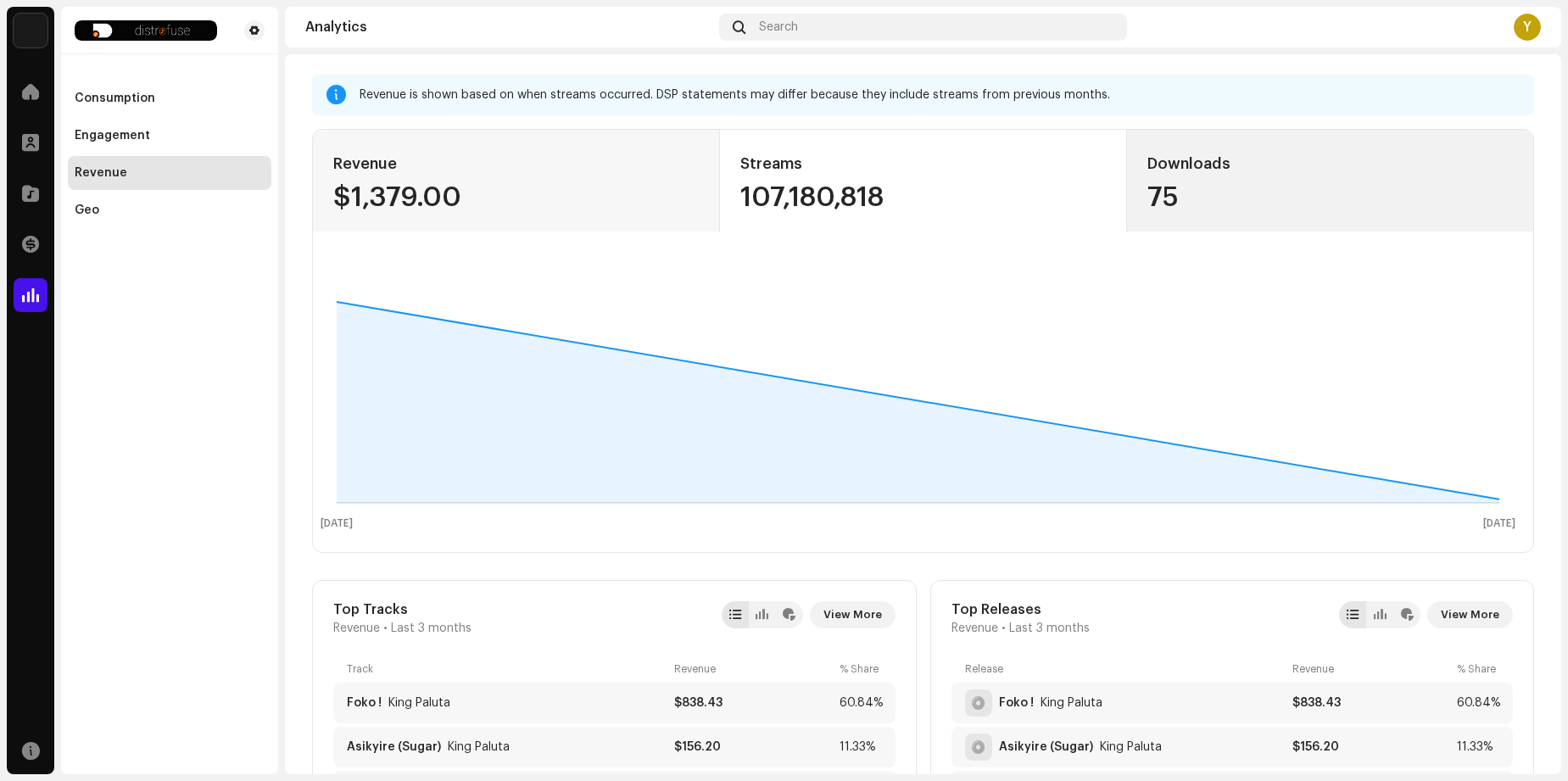
click at [1181, 166] on div "Downloads" at bounding box center [1331, 164] width 366 height 27
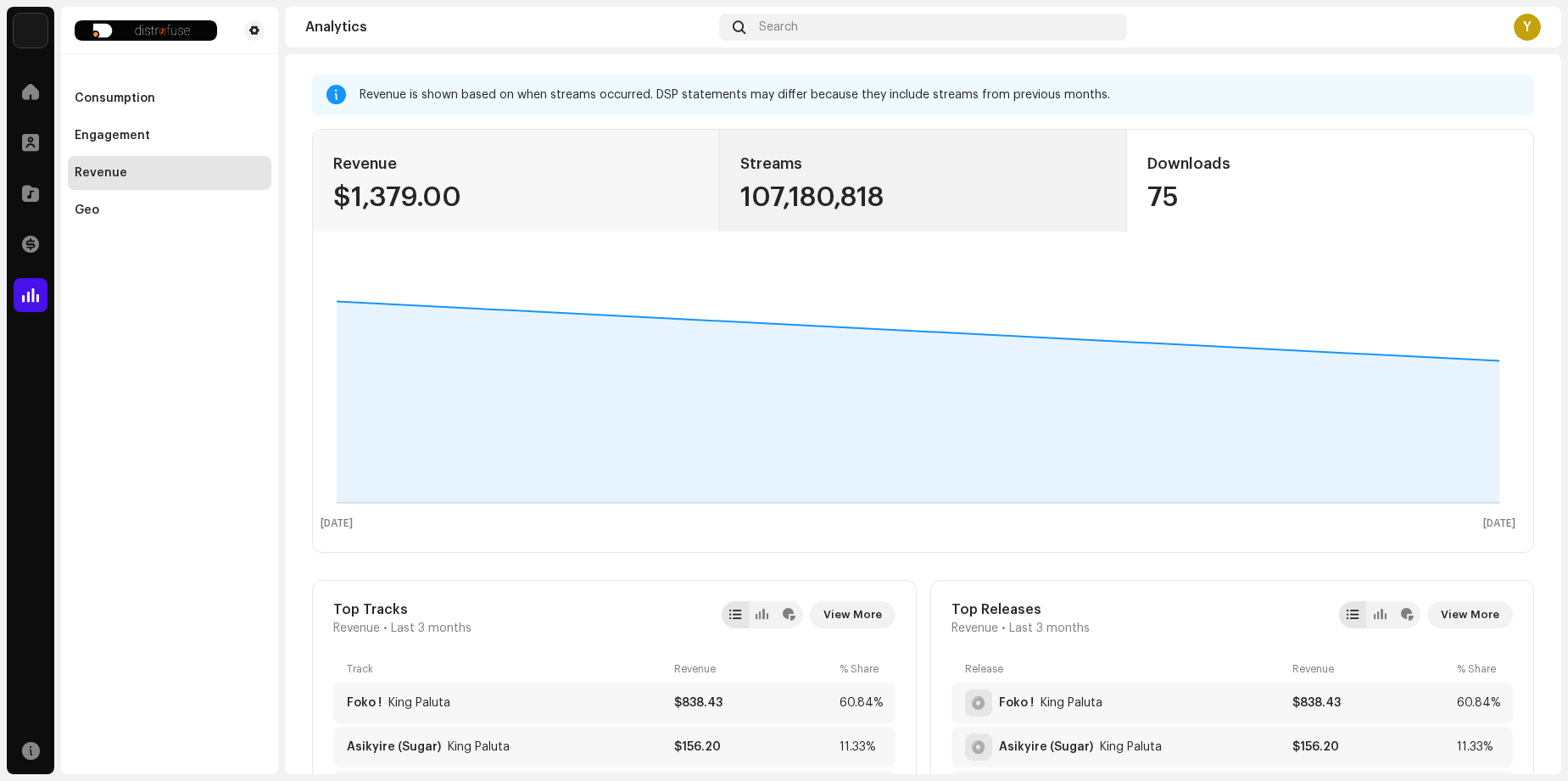
click at [978, 180] on div "Streams 107,180,818" at bounding box center [924, 180] width 407 height 101
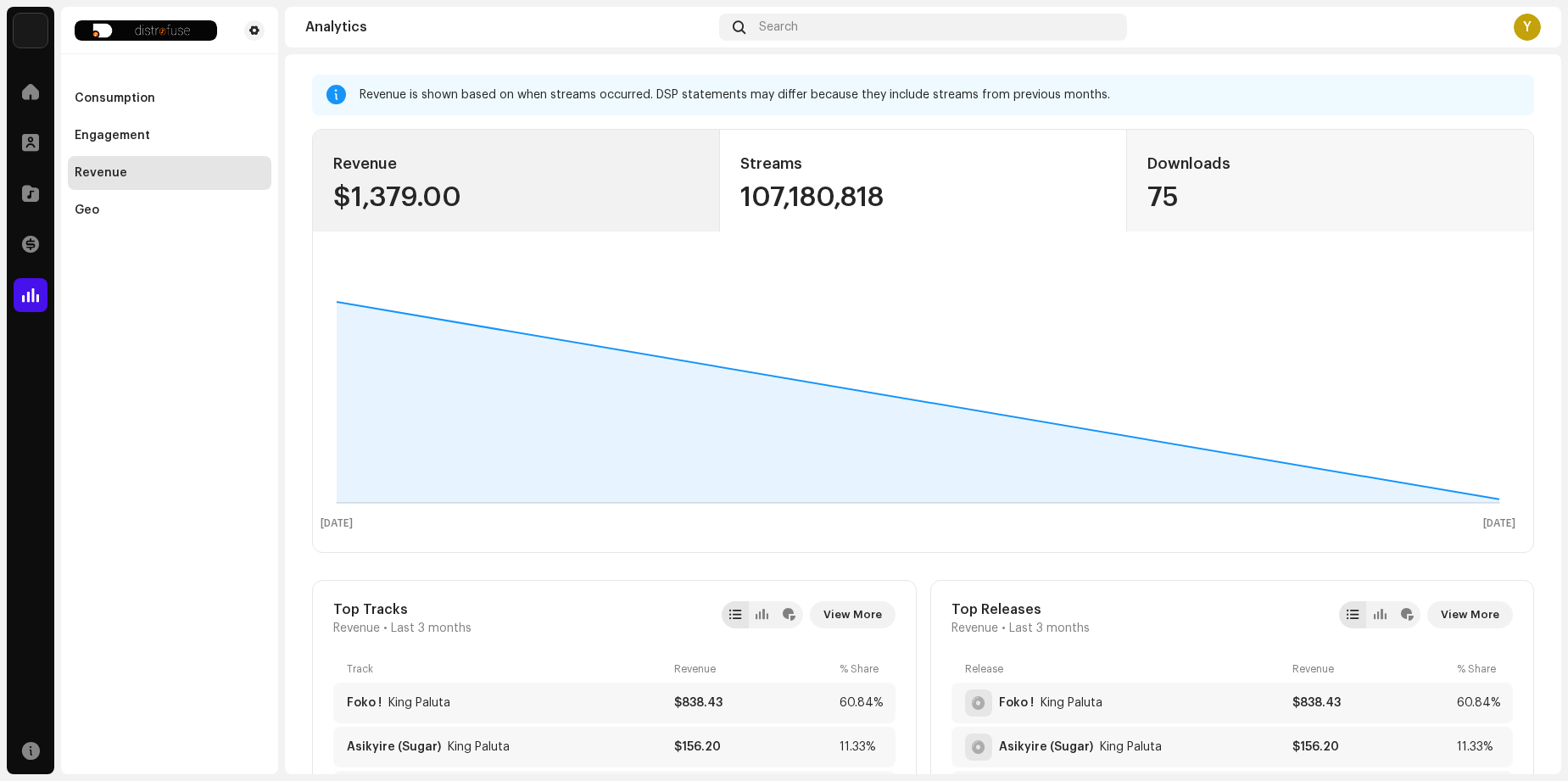
click at [627, 201] on div "$1,379.00" at bounding box center [516, 198] width 366 height 27
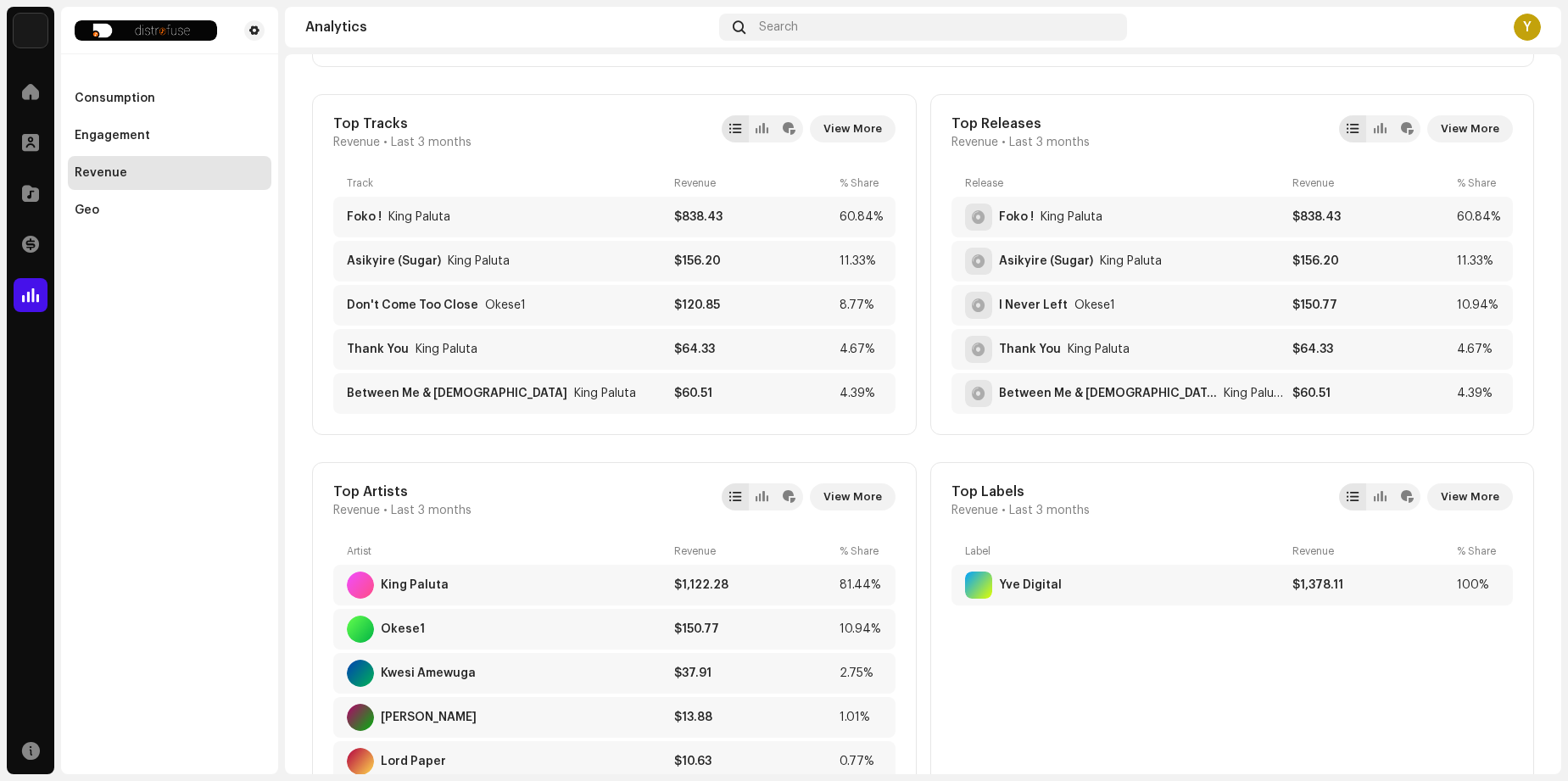
scroll to position [570, 0]
